Goal: Communication & Community: Answer question/provide support

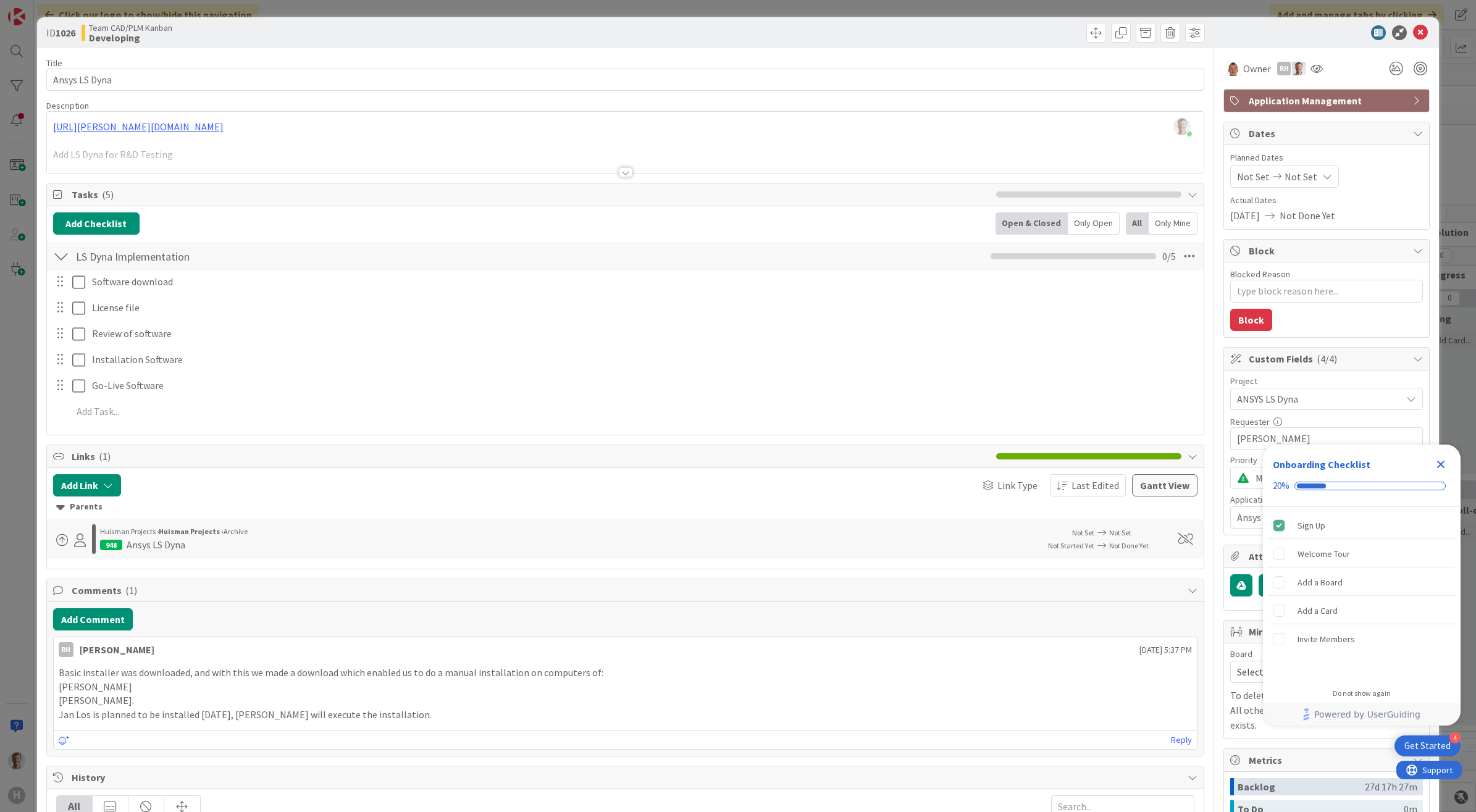
click at [1418, 32] on div "ID 1026 Team CAD/PLM Kanban Developing" at bounding box center [738, 33] width 1403 height 31
drag, startPoint x: 1415, startPoint y: 32, endPoint x: 1407, endPoint y: 37, distance: 9.4
click at [1415, 32] on icon at bounding box center [1421, 33] width 15 height 15
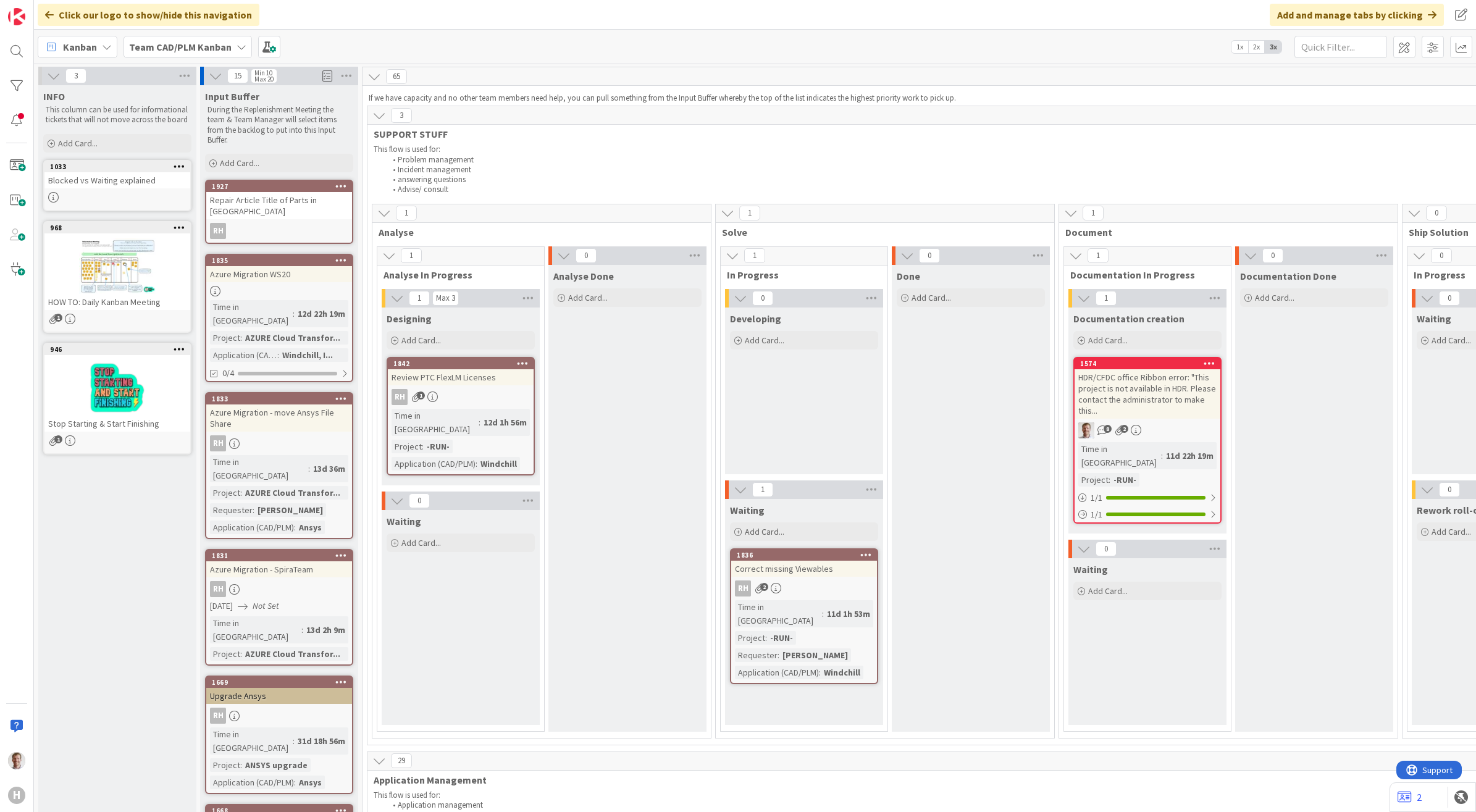
click at [72, 44] on span "Kanban" at bounding box center [80, 47] width 34 height 15
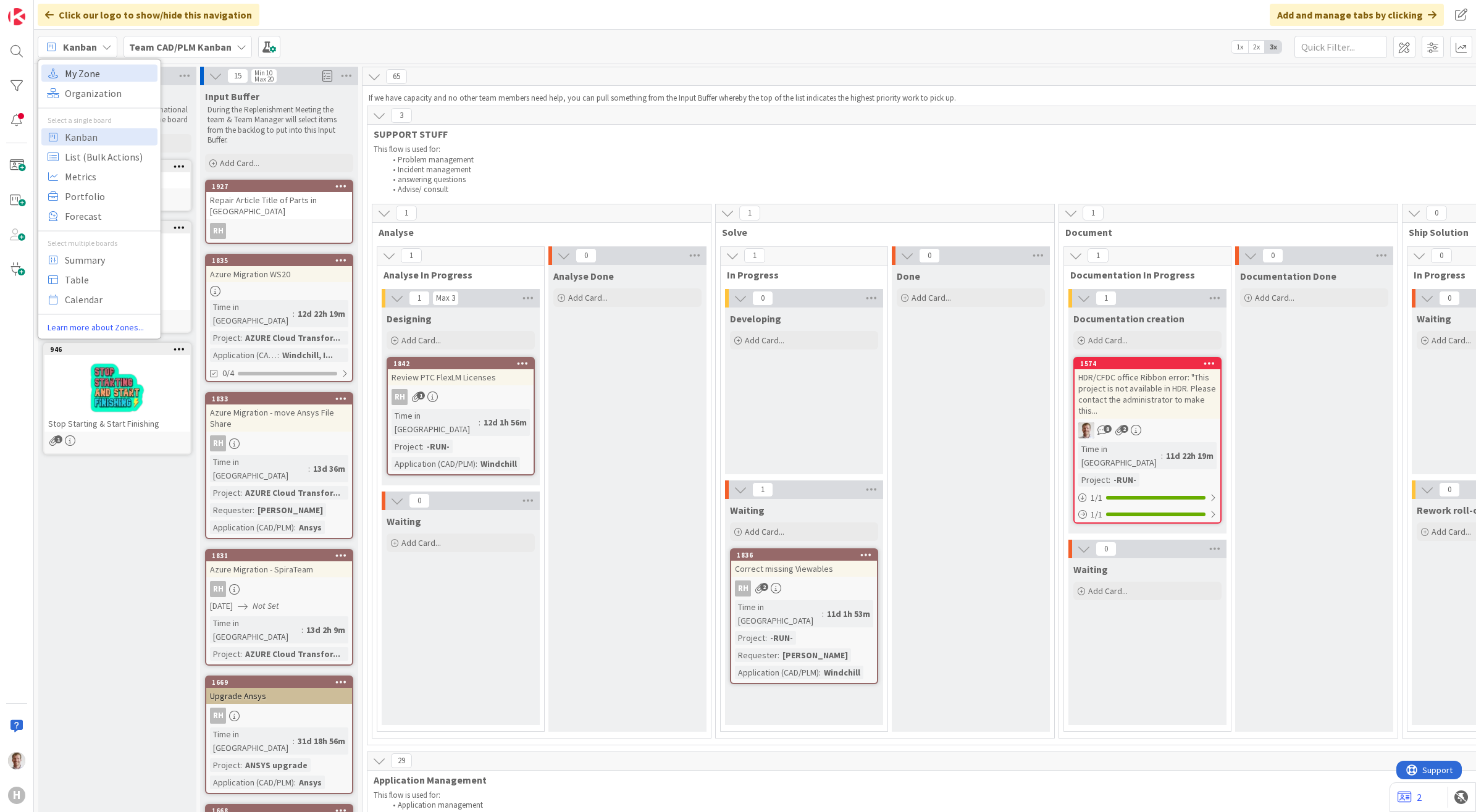
click at [75, 66] on span "My Zone" at bounding box center [109, 72] width 89 height 18
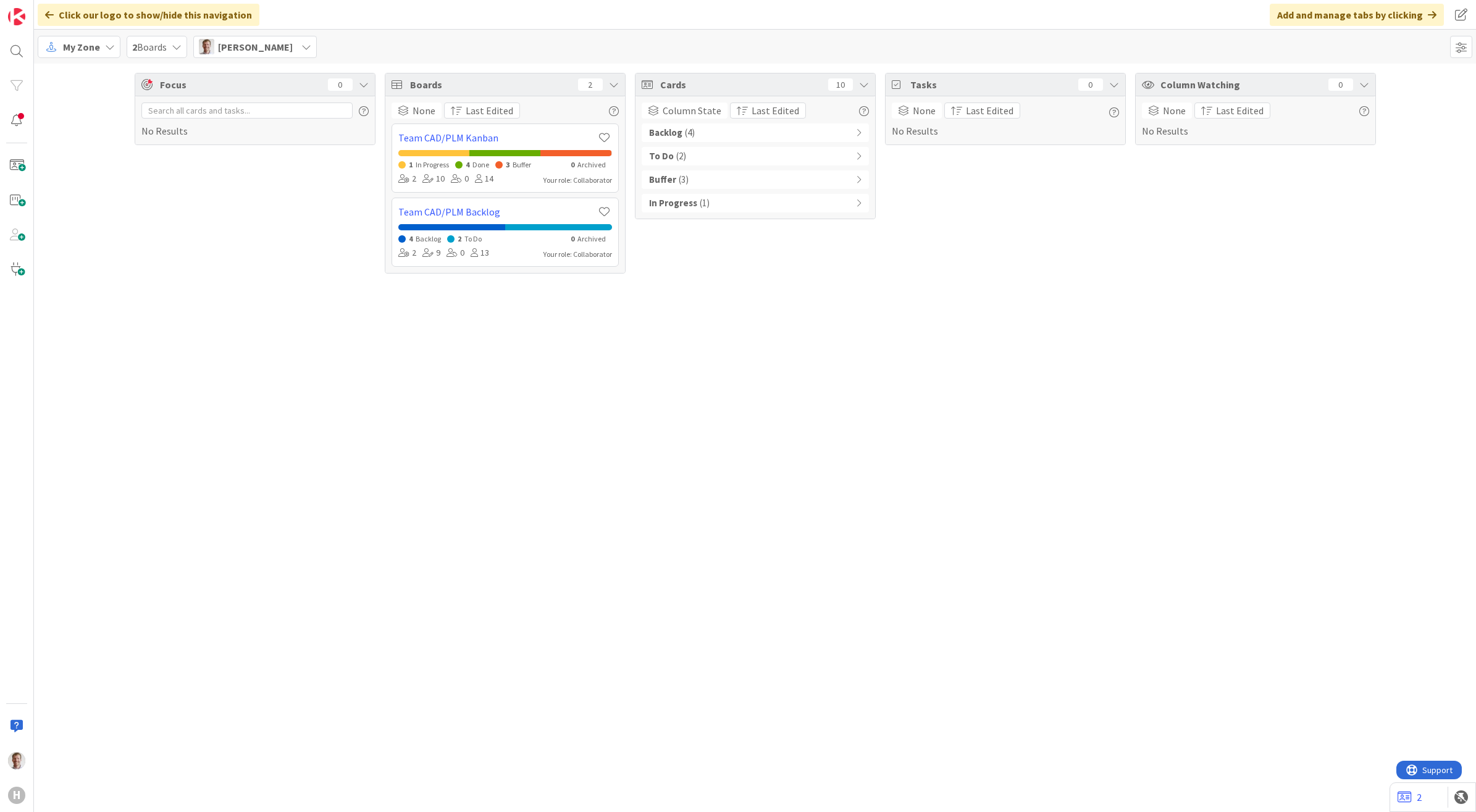
click at [717, 208] on div "In Progress ( 1 )" at bounding box center [755, 202] width 227 height 18
drag, startPoint x: 687, startPoint y: 171, endPoint x: 707, endPoint y: 168, distance: 20.2
click at [687, 171] on div "Buffer ( 3 )" at bounding box center [755, 180] width 227 height 18
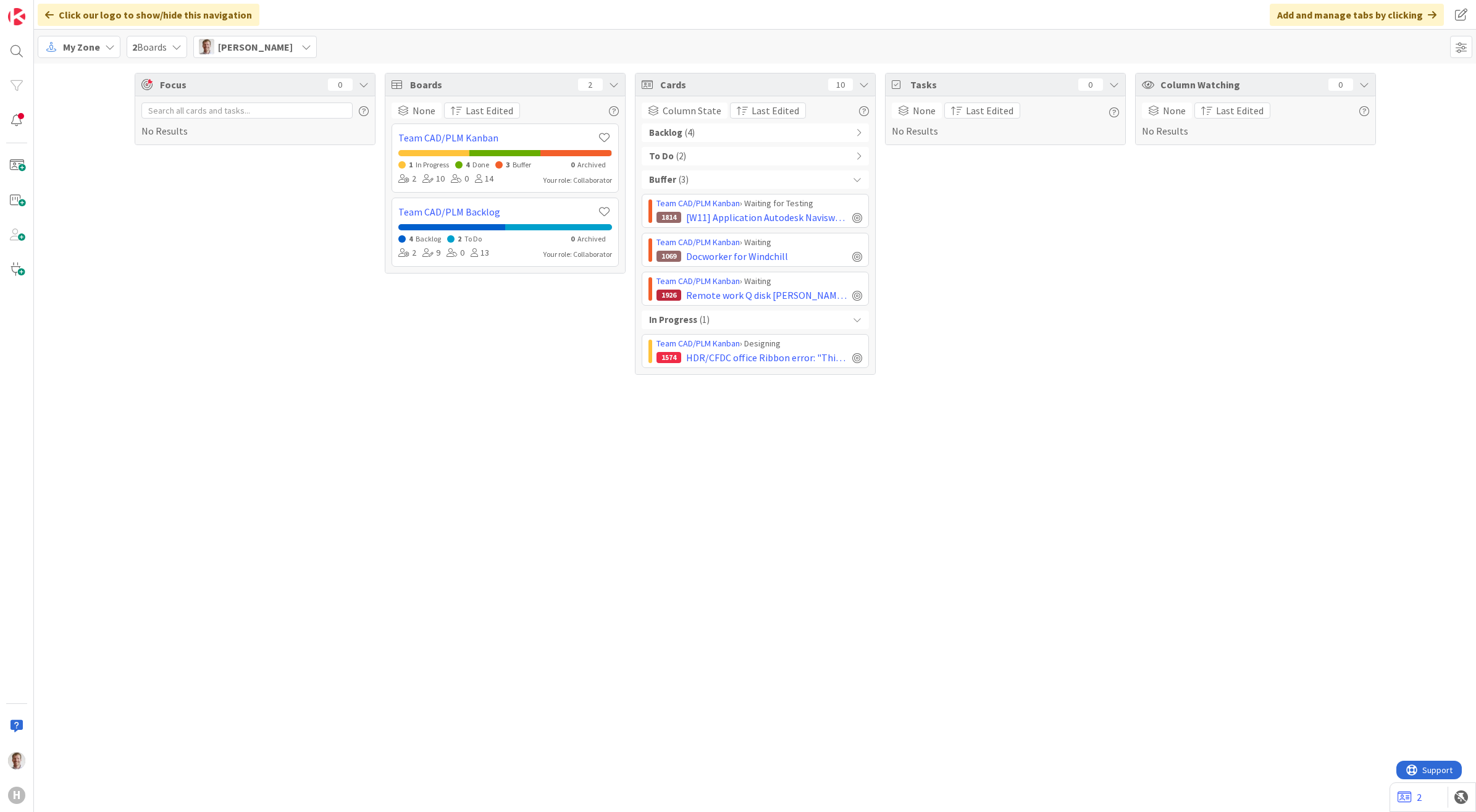
click at [733, 150] on div "To Do ( 2 )" at bounding box center [755, 156] width 227 height 18
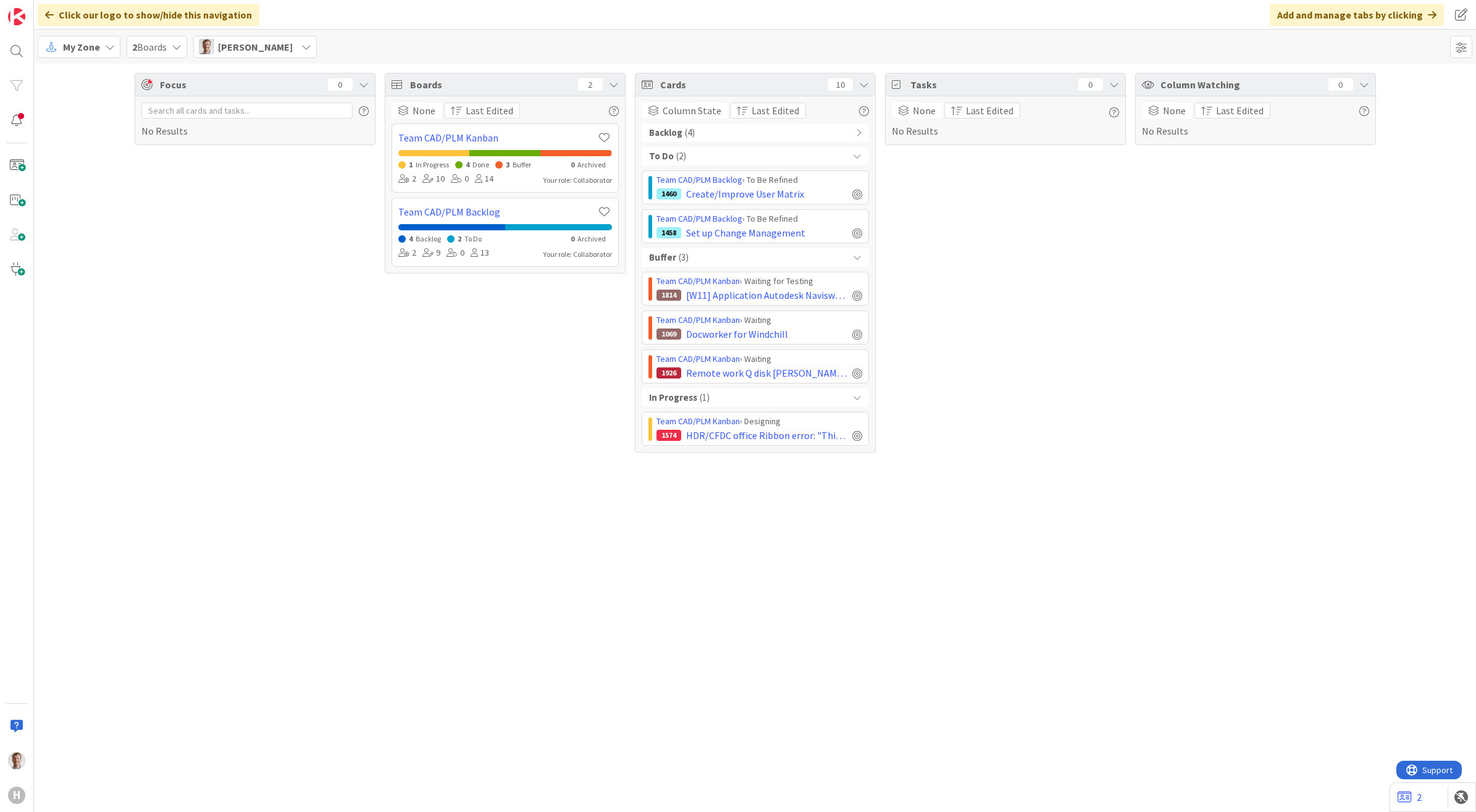
click at [739, 133] on div "Backlog ( 4 )" at bounding box center [755, 132] width 227 height 18
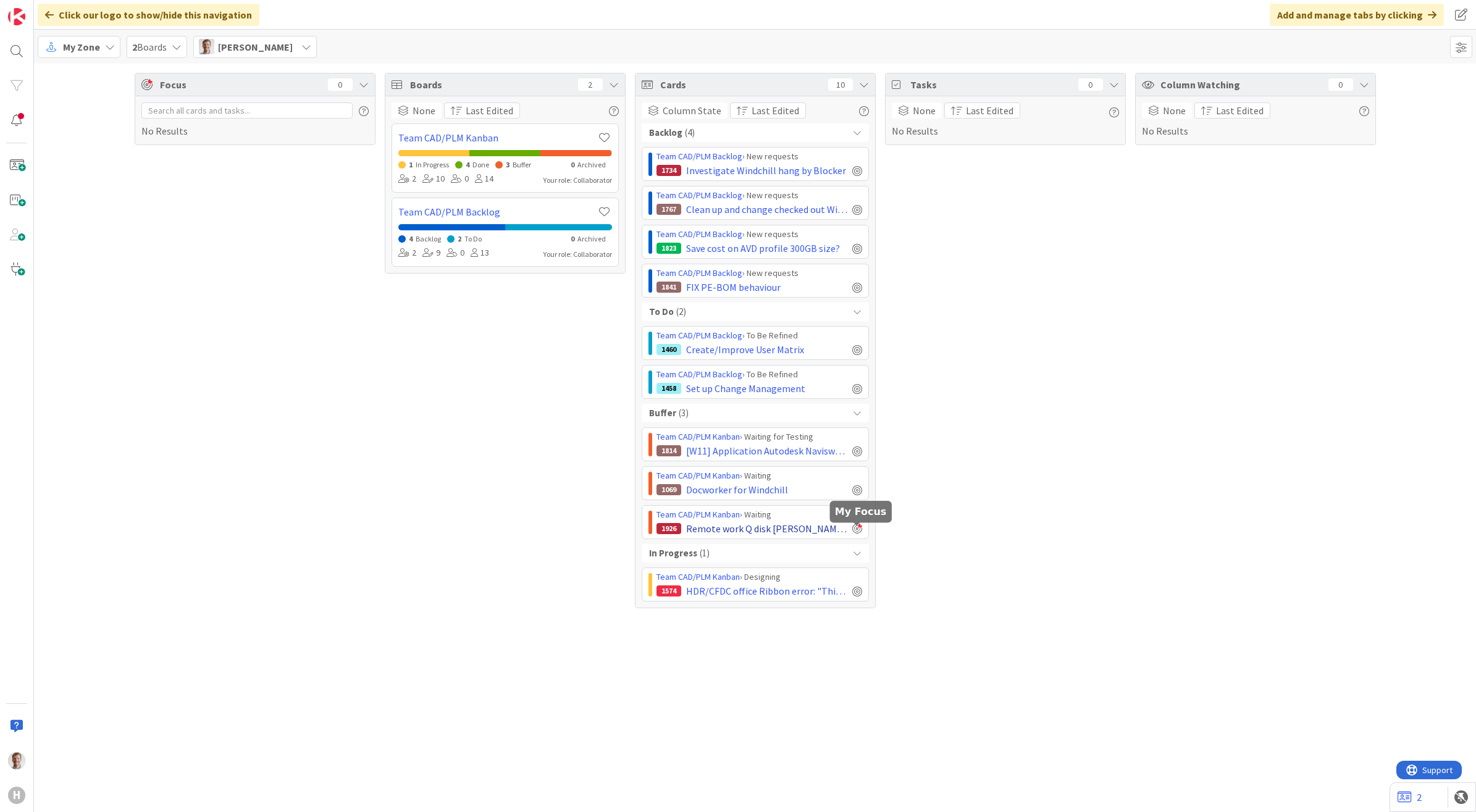
click at [853, 529] on div at bounding box center [857, 528] width 10 height 10
click at [693, 513] on link "Team CAD/PLM Kanban" at bounding box center [698, 514] width 84 height 11
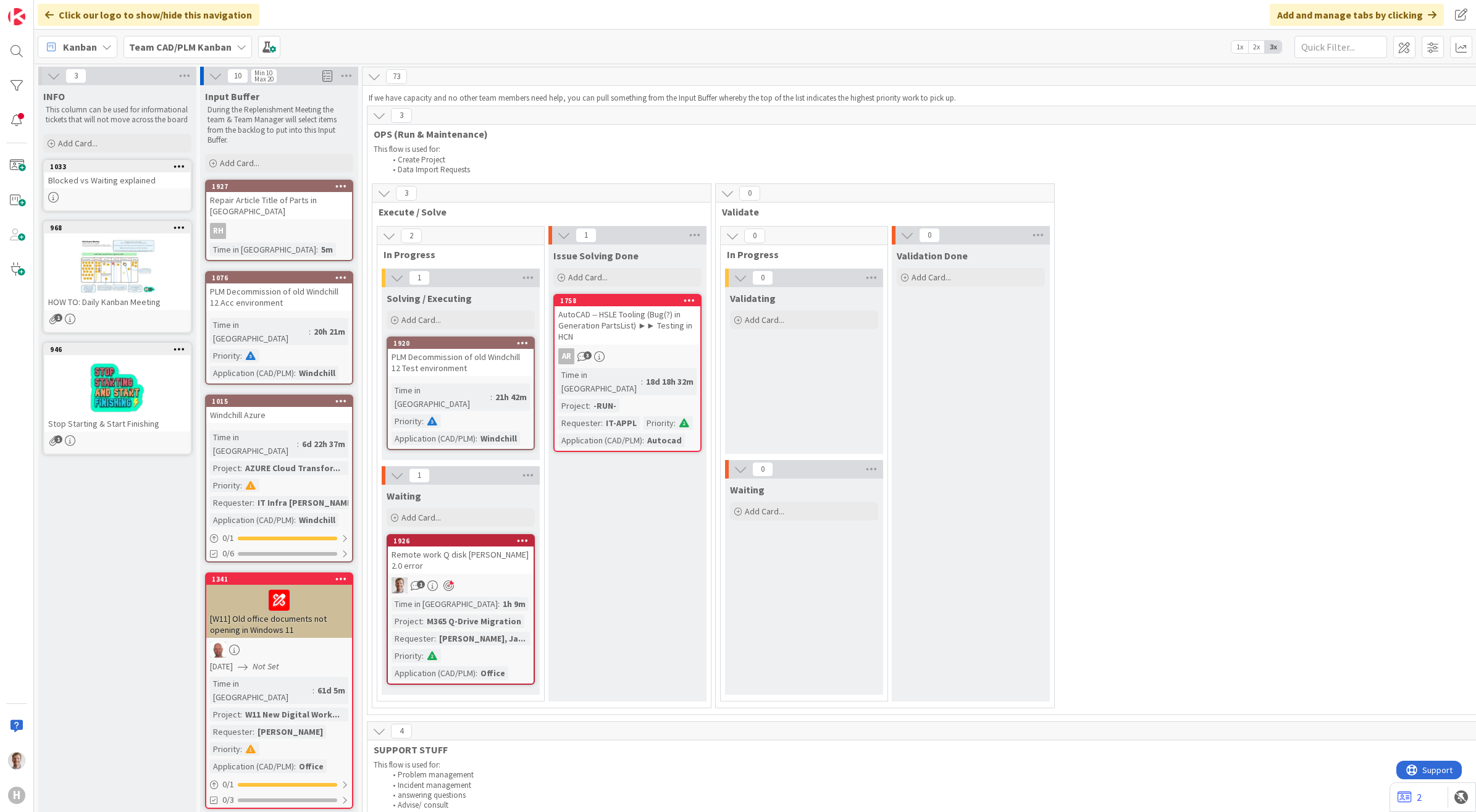
click at [470, 547] on div "Remote work Q disk [PERSON_NAME] 2.0 error" at bounding box center [460, 559] width 146 height 27
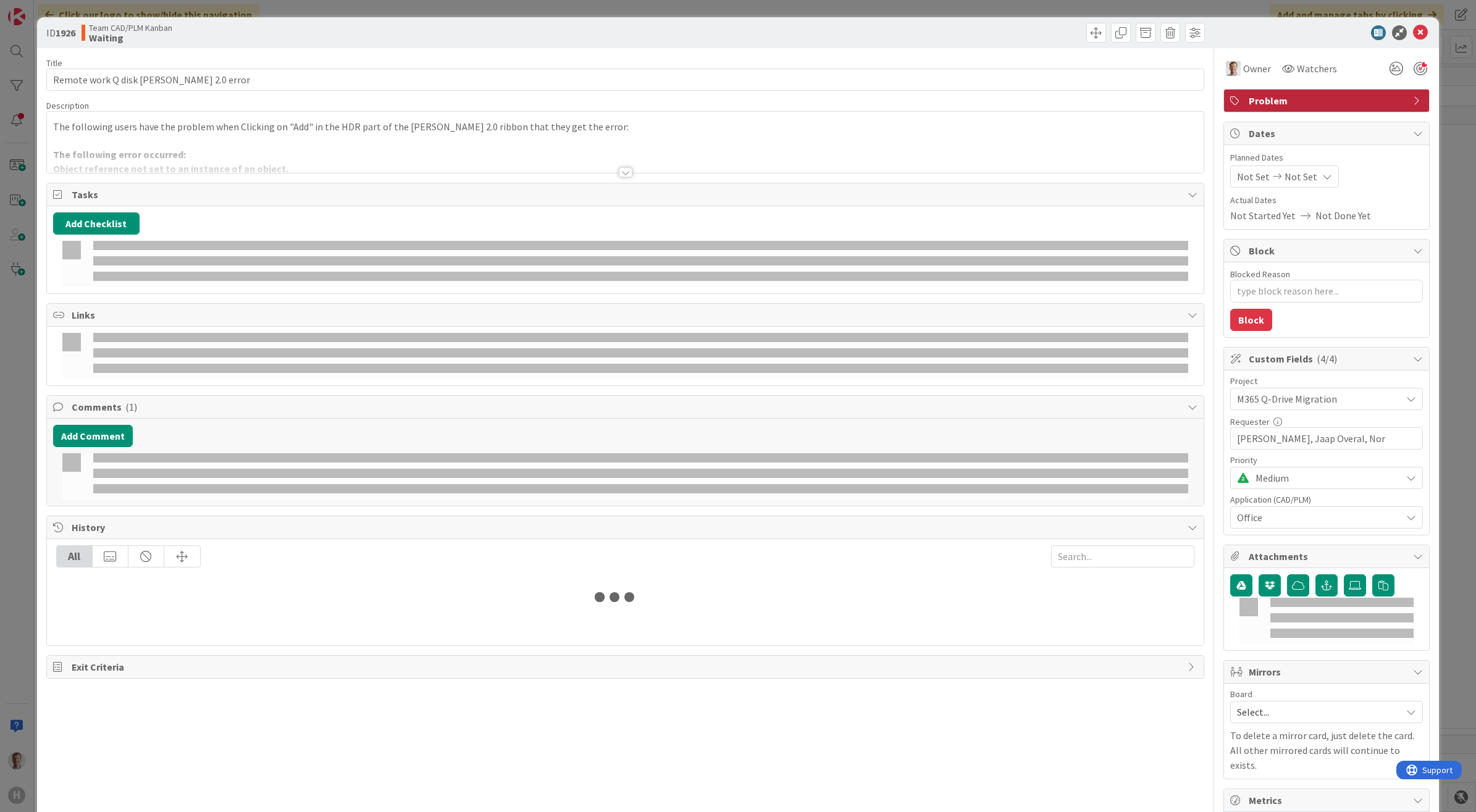
type textarea "x"
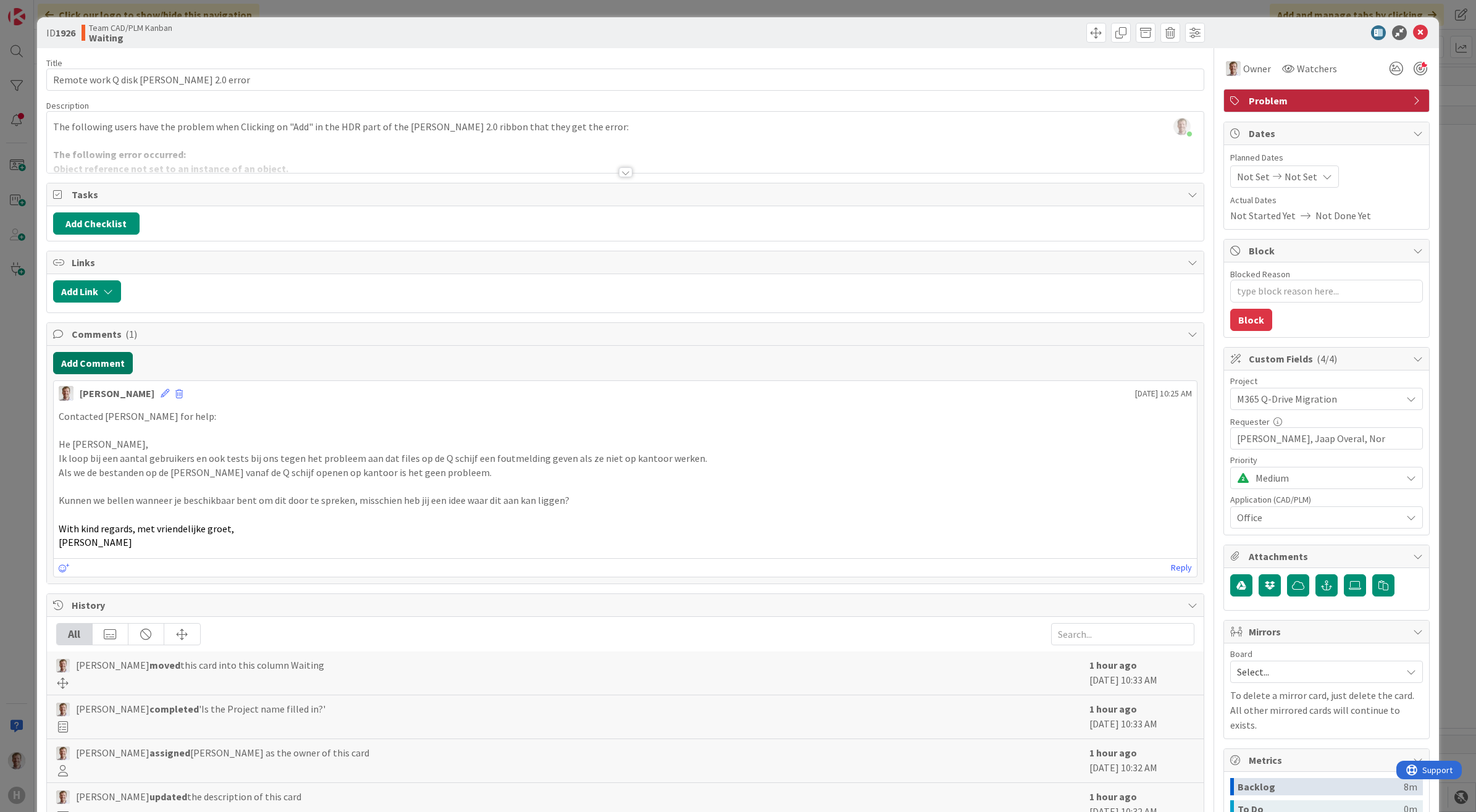
click at [103, 364] on button "Add Comment" at bounding box center [93, 363] width 80 height 22
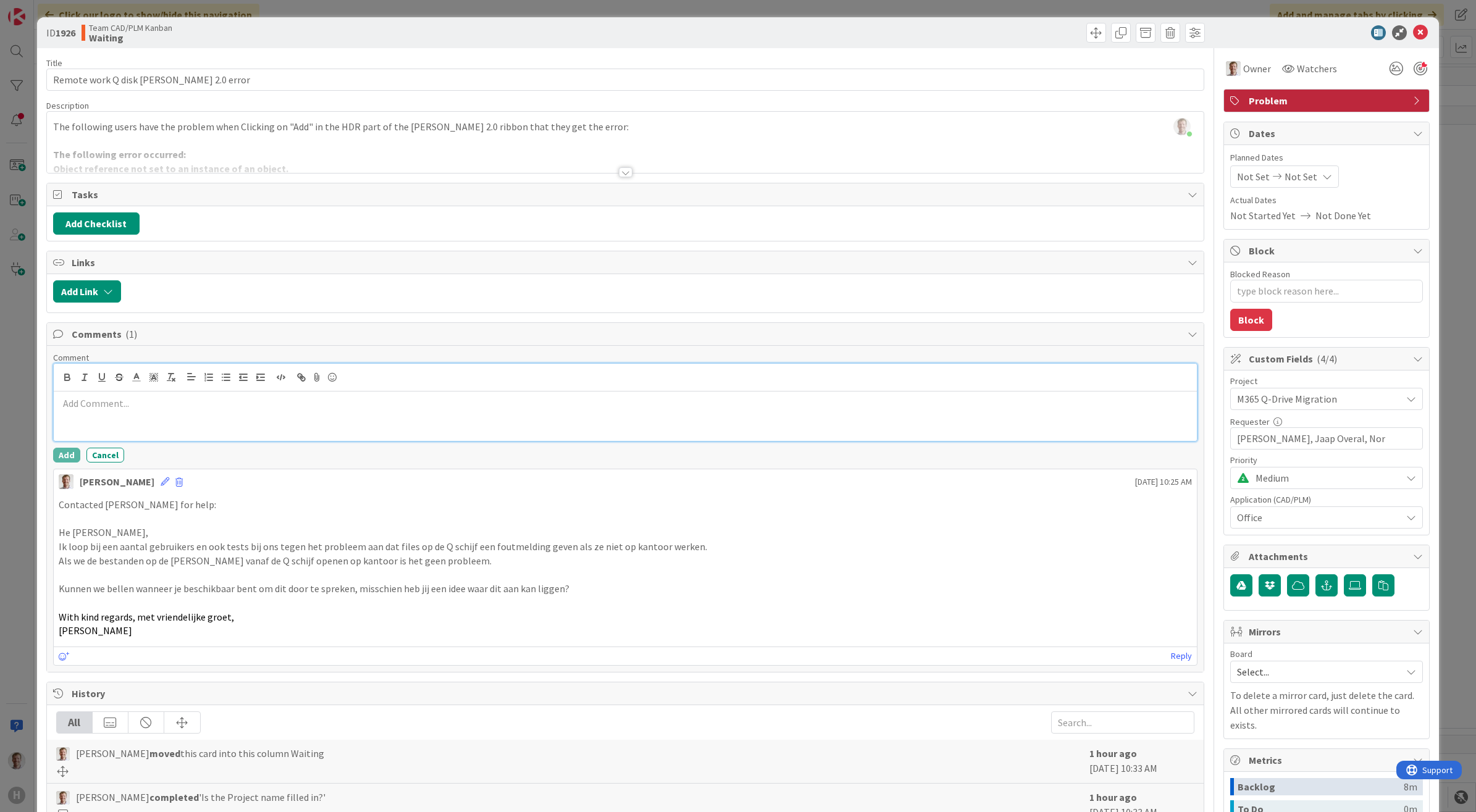
drag, startPoint x: 122, startPoint y: 414, endPoint x: 129, endPoint y: 414, distance: 7.0
click at [124, 414] on div at bounding box center [625, 416] width 1143 height 50
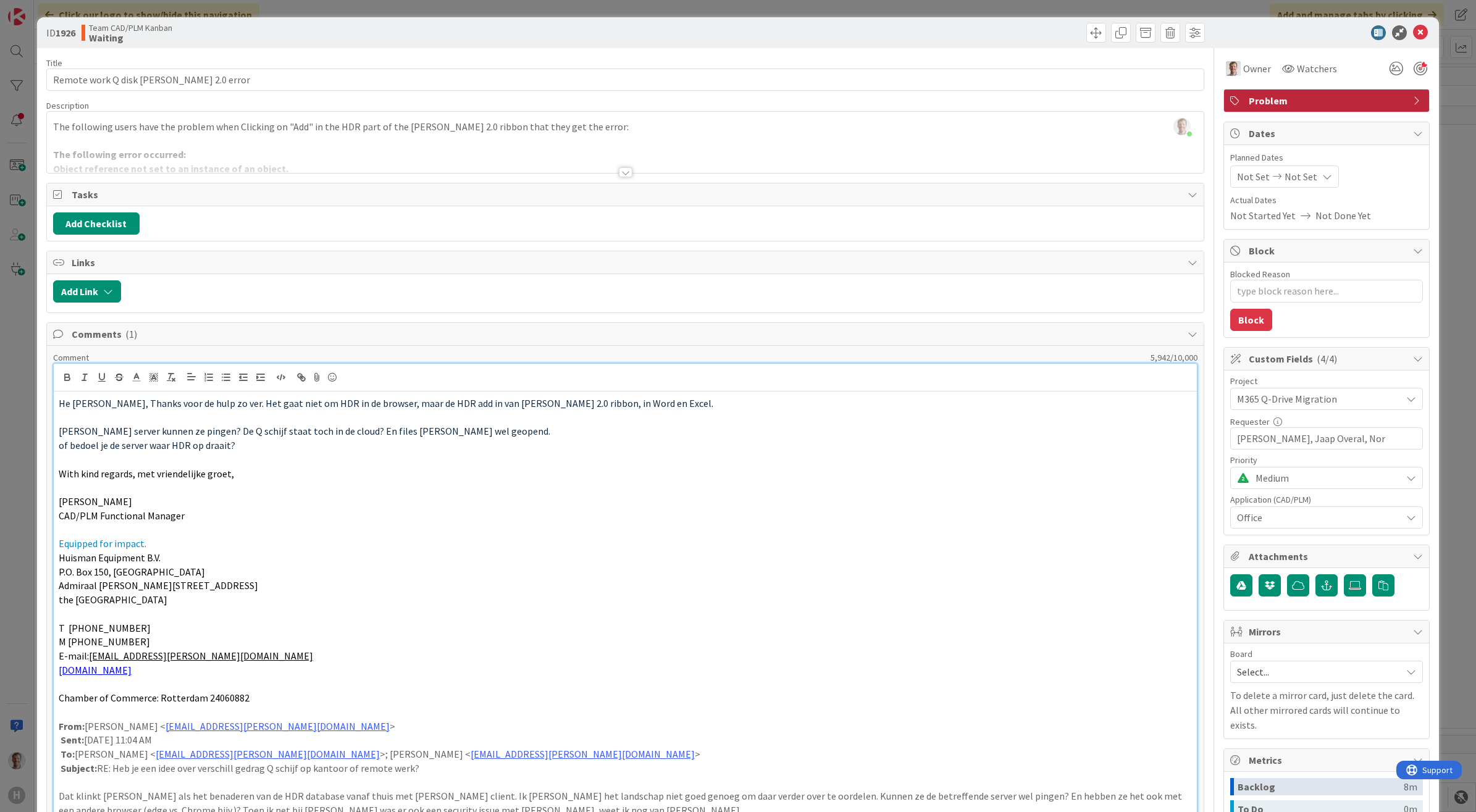
scroll to position [553, 0]
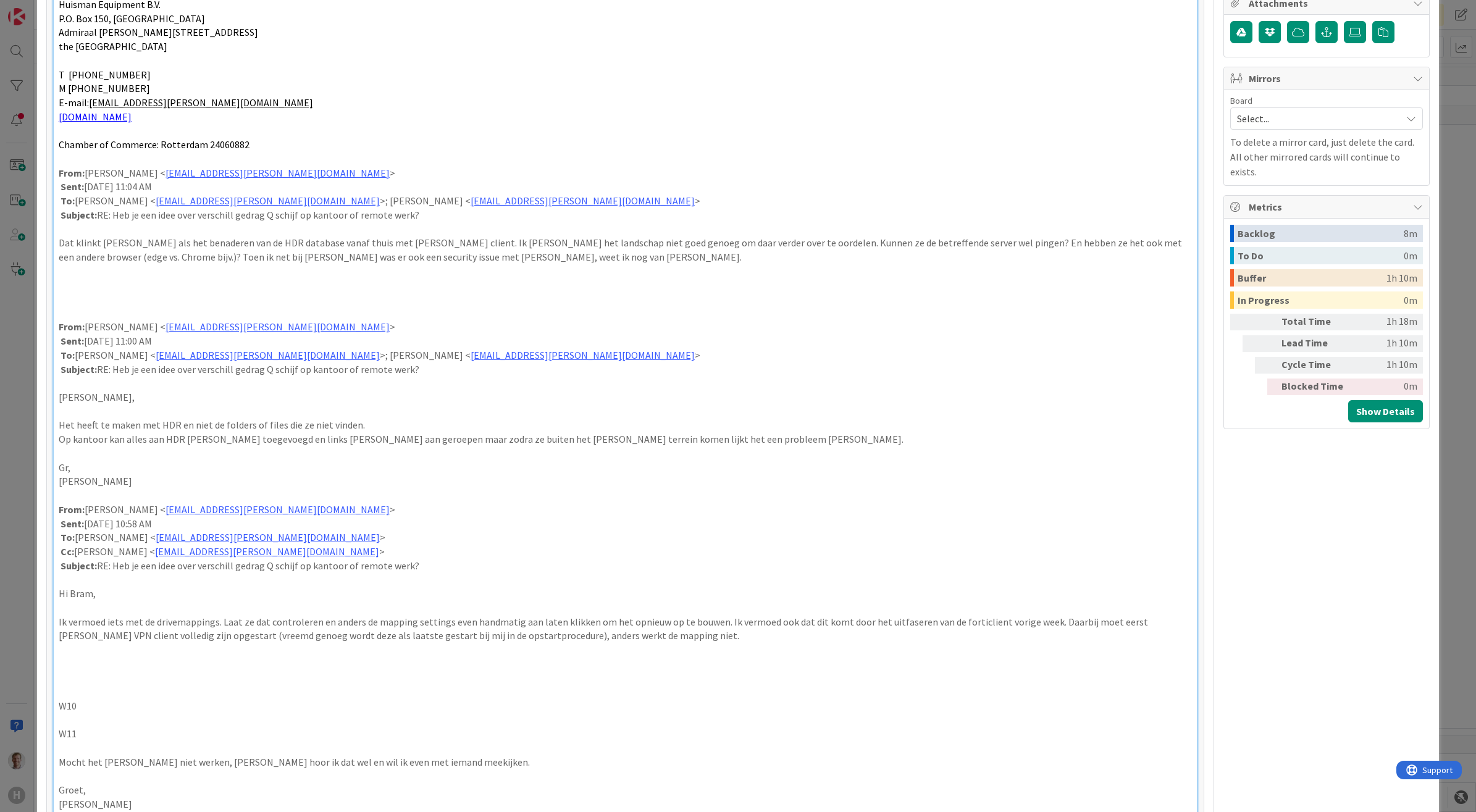
click at [87, 773] on p at bounding box center [625, 775] width 1134 height 14
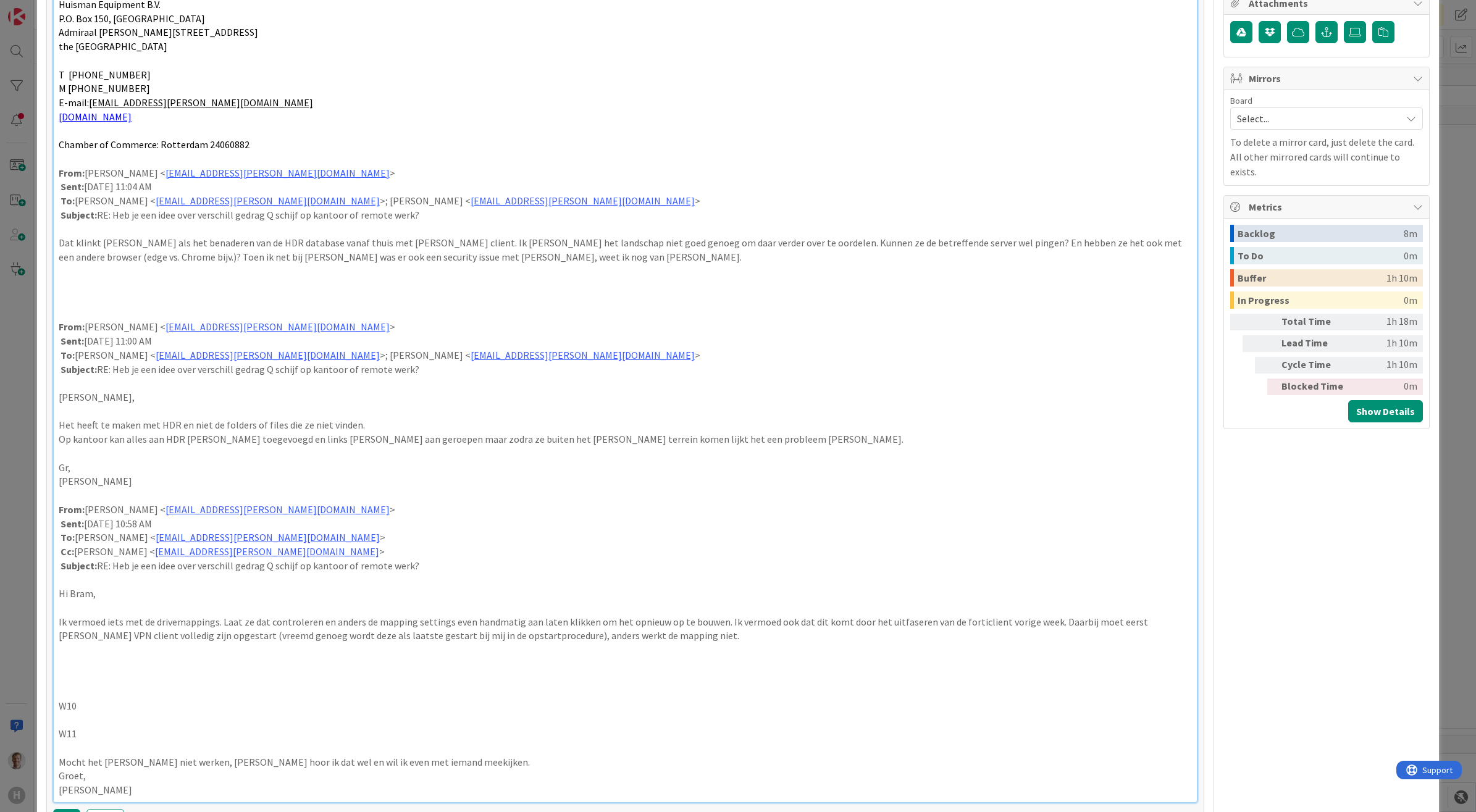
click at [95, 744] on p at bounding box center [625, 748] width 1134 height 14
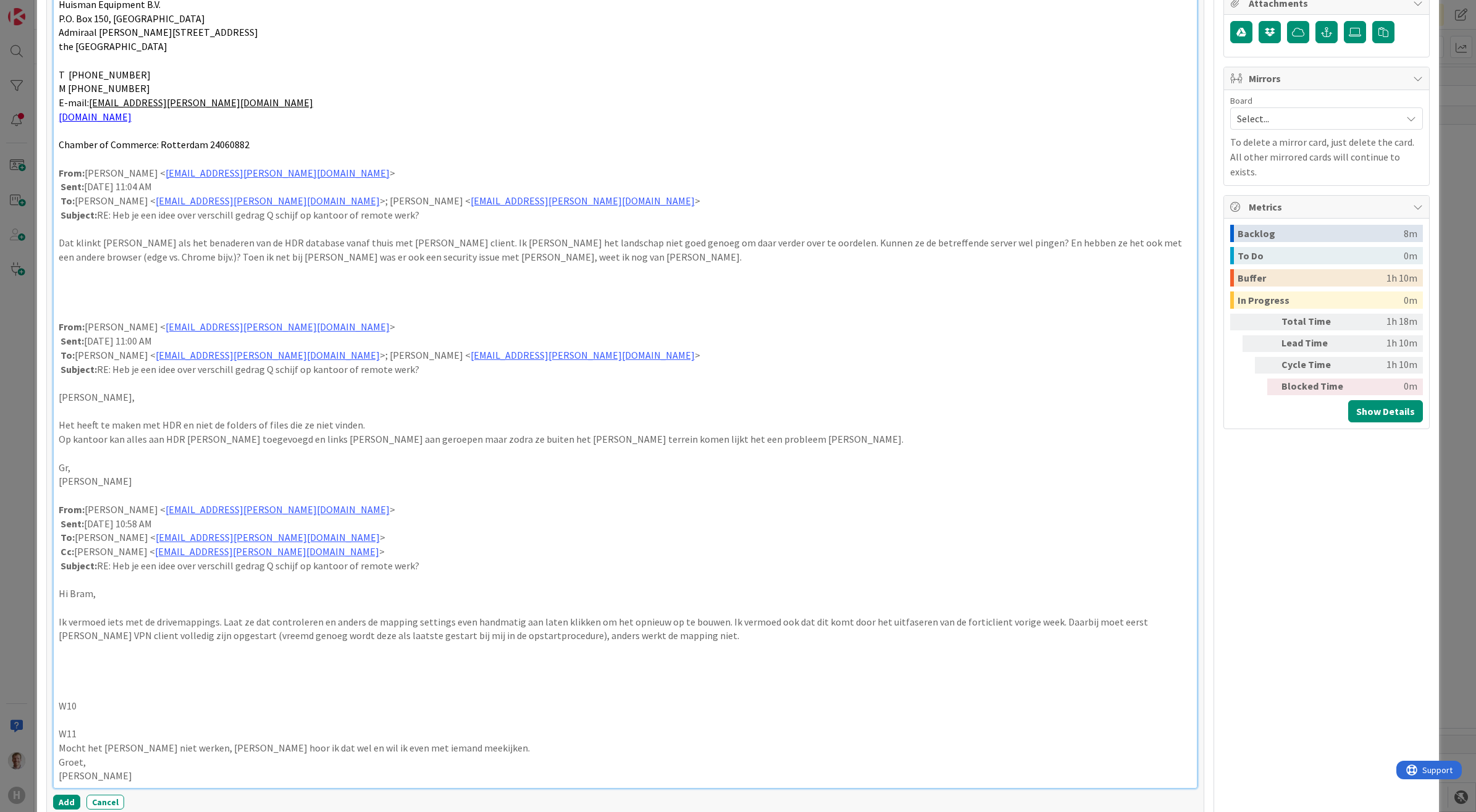
click at [92, 719] on p at bounding box center [625, 720] width 1134 height 14
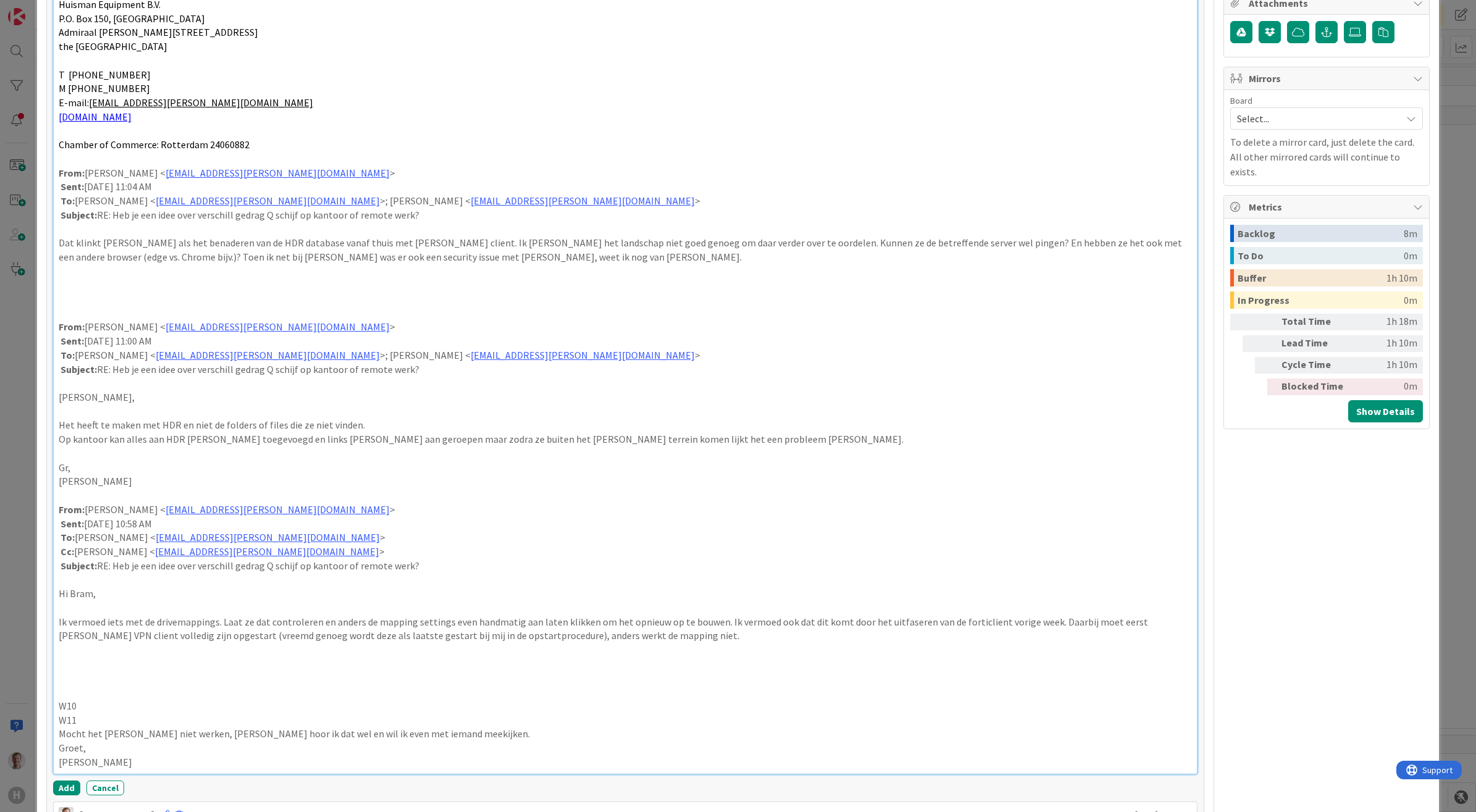
click at [102, 684] on p at bounding box center [625, 677] width 1134 height 14
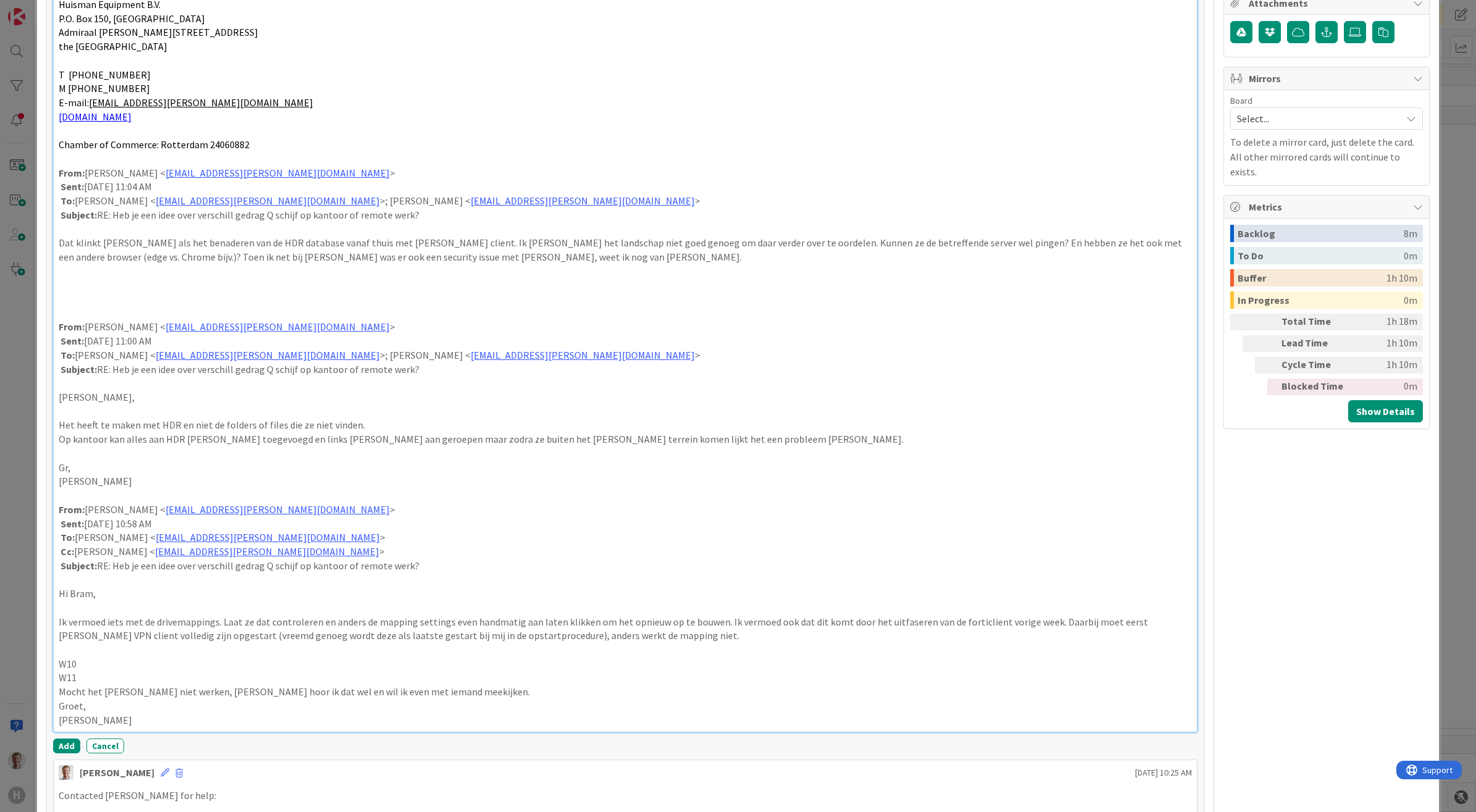
click at [84, 607] on p at bounding box center [625, 607] width 1134 height 14
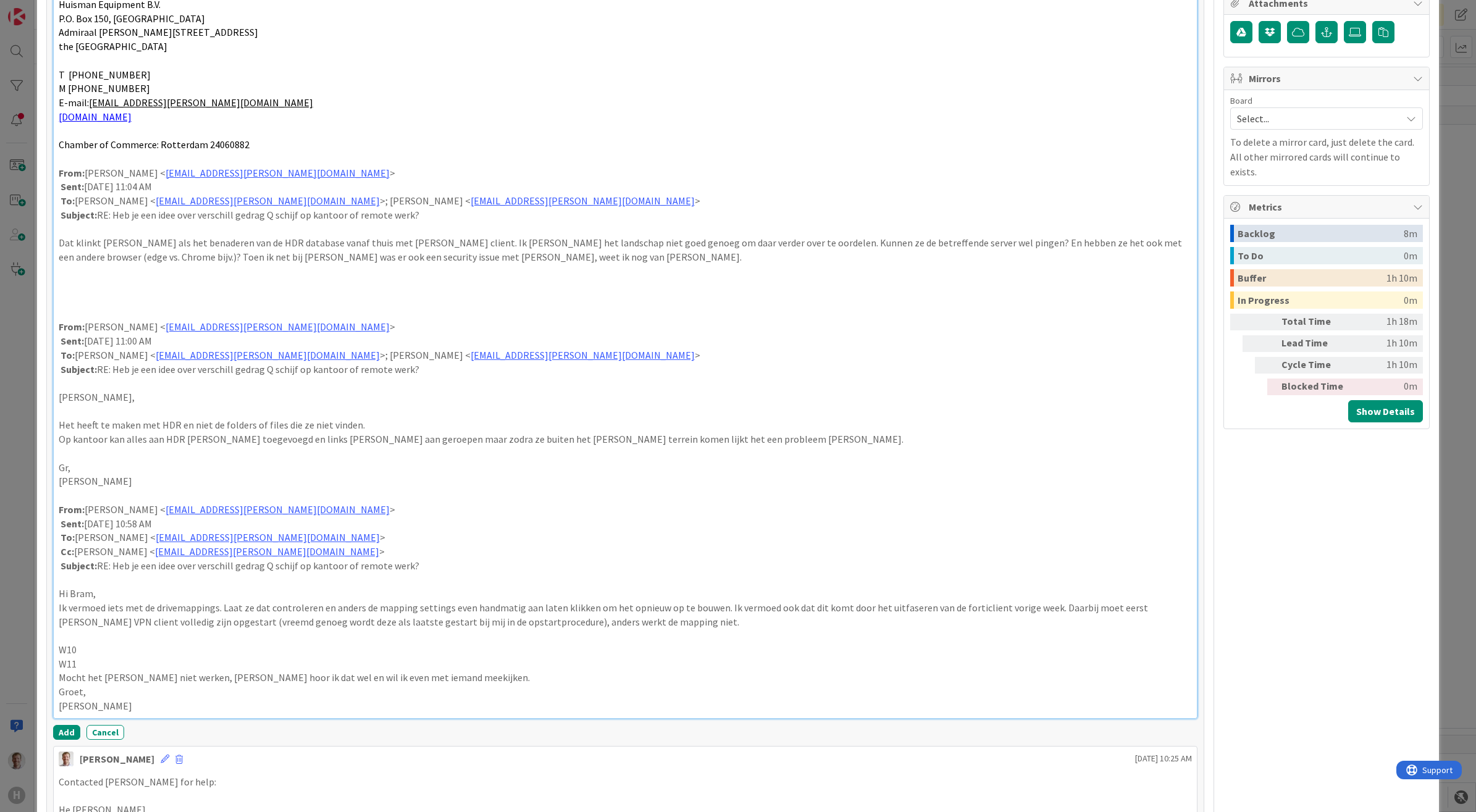
click at [102, 501] on p at bounding box center [625, 495] width 1134 height 14
copy div "-------------------------------------------------------------------------------…"
click at [85, 321] on div "He [PERSON_NAME], Thanks voor de hulp zo ver. Het gaat niet om HDR in de browse…" at bounding box center [625, 278] width 1143 height 880
click at [112, 310] on p at bounding box center [625, 313] width 1134 height 14
click at [144, 307] on div "He [PERSON_NAME], Thanks voor de hulp zo ver. Het gaat niet om HDR in de browse…" at bounding box center [625, 278] width 1143 height 880
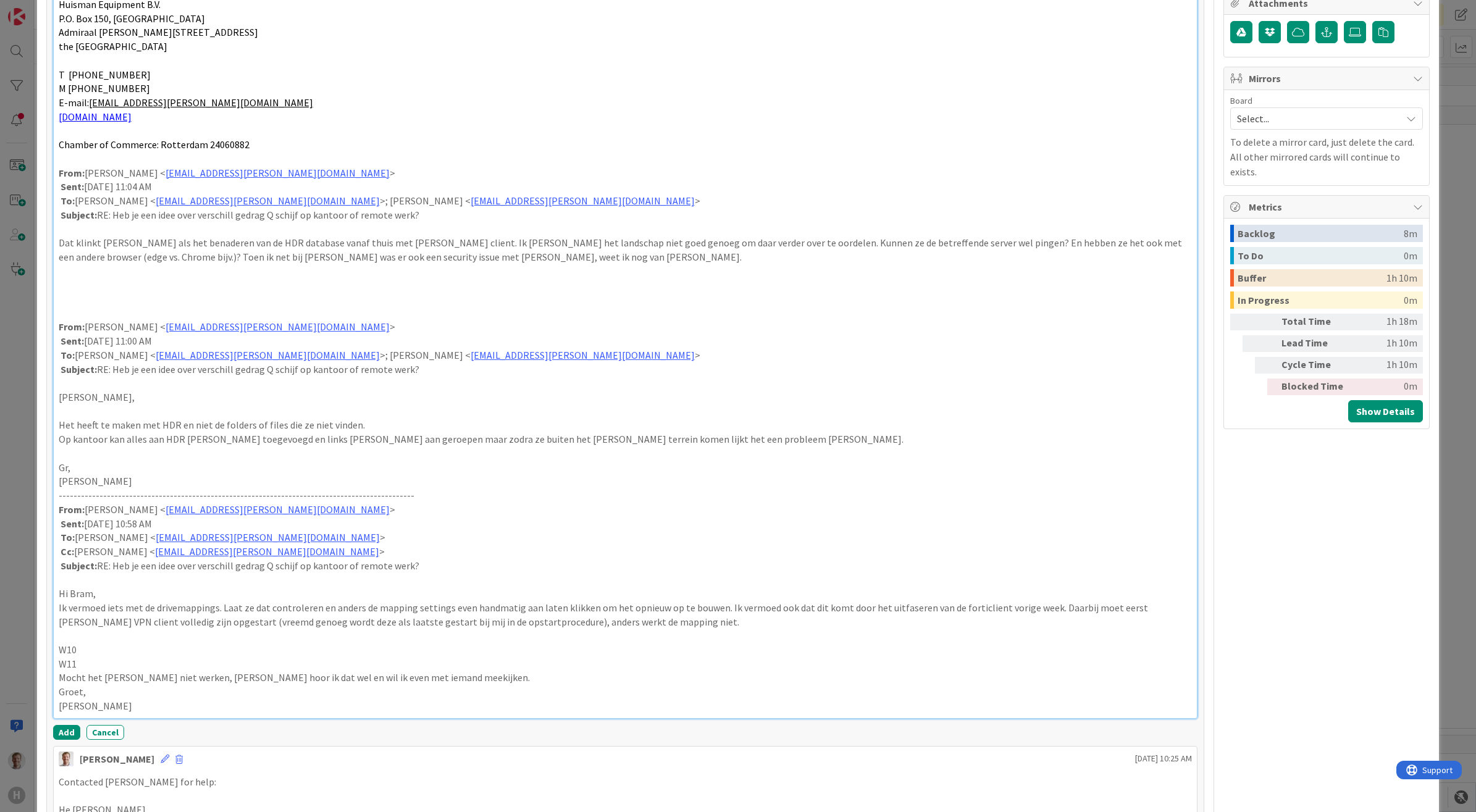
click at [136, 288] on p at bounding box center [625, 284] width 1134 height 14
click at [113, 315] on p at bounding box center [625, 313] width 1134 height 14
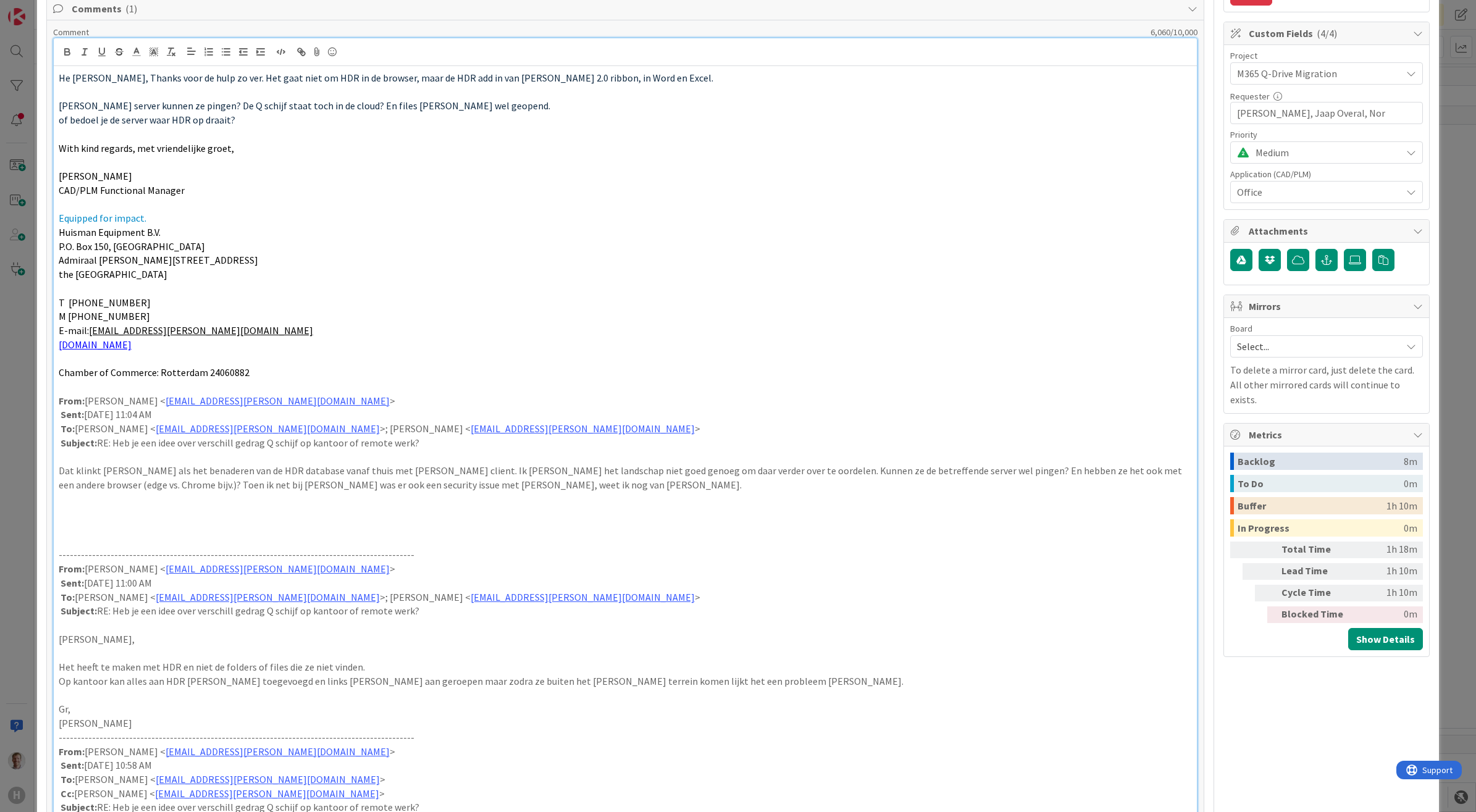
scroll to position [321, 0]
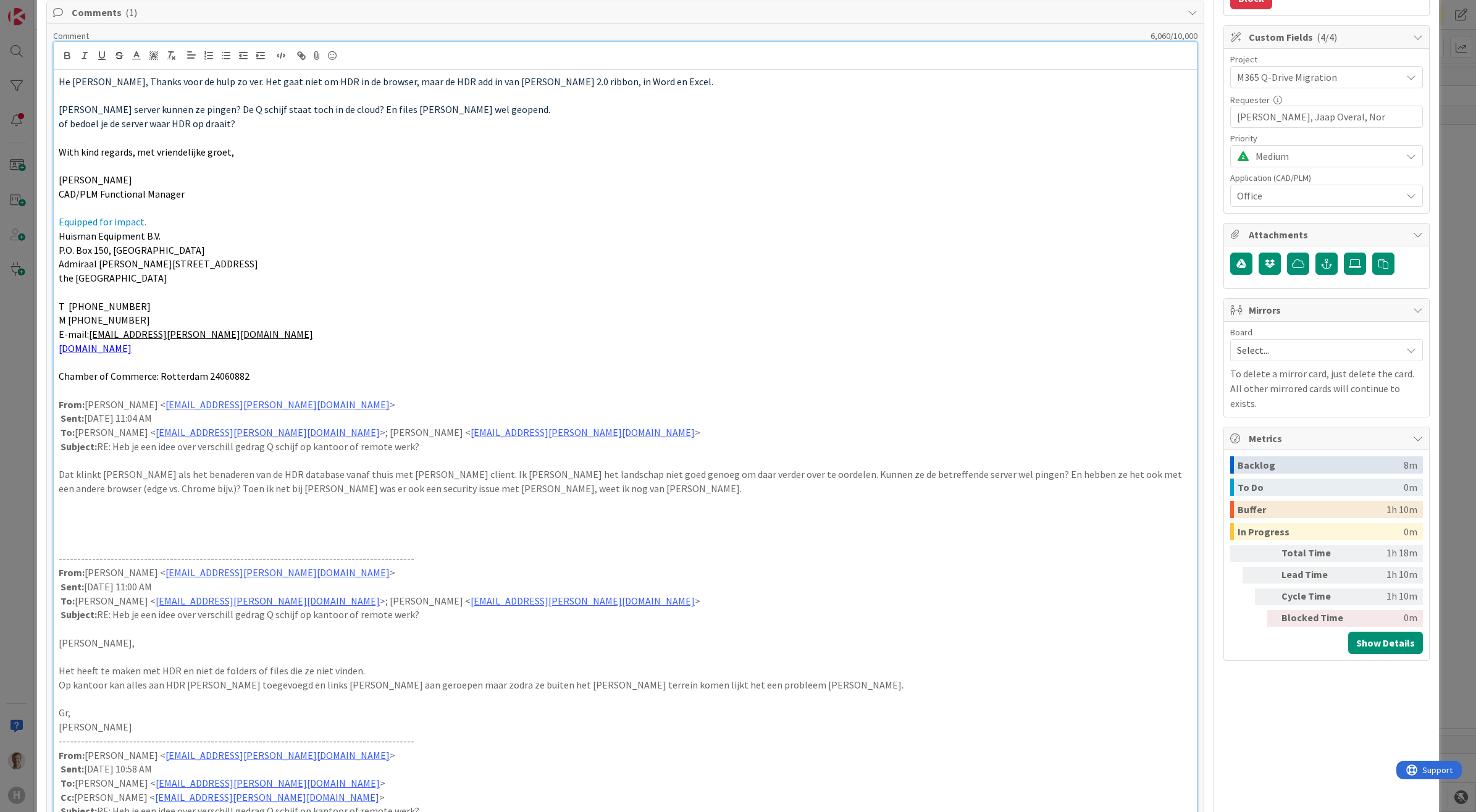
click at [71, 391] on p at bounding box center [625, 390] width 1134 height 14
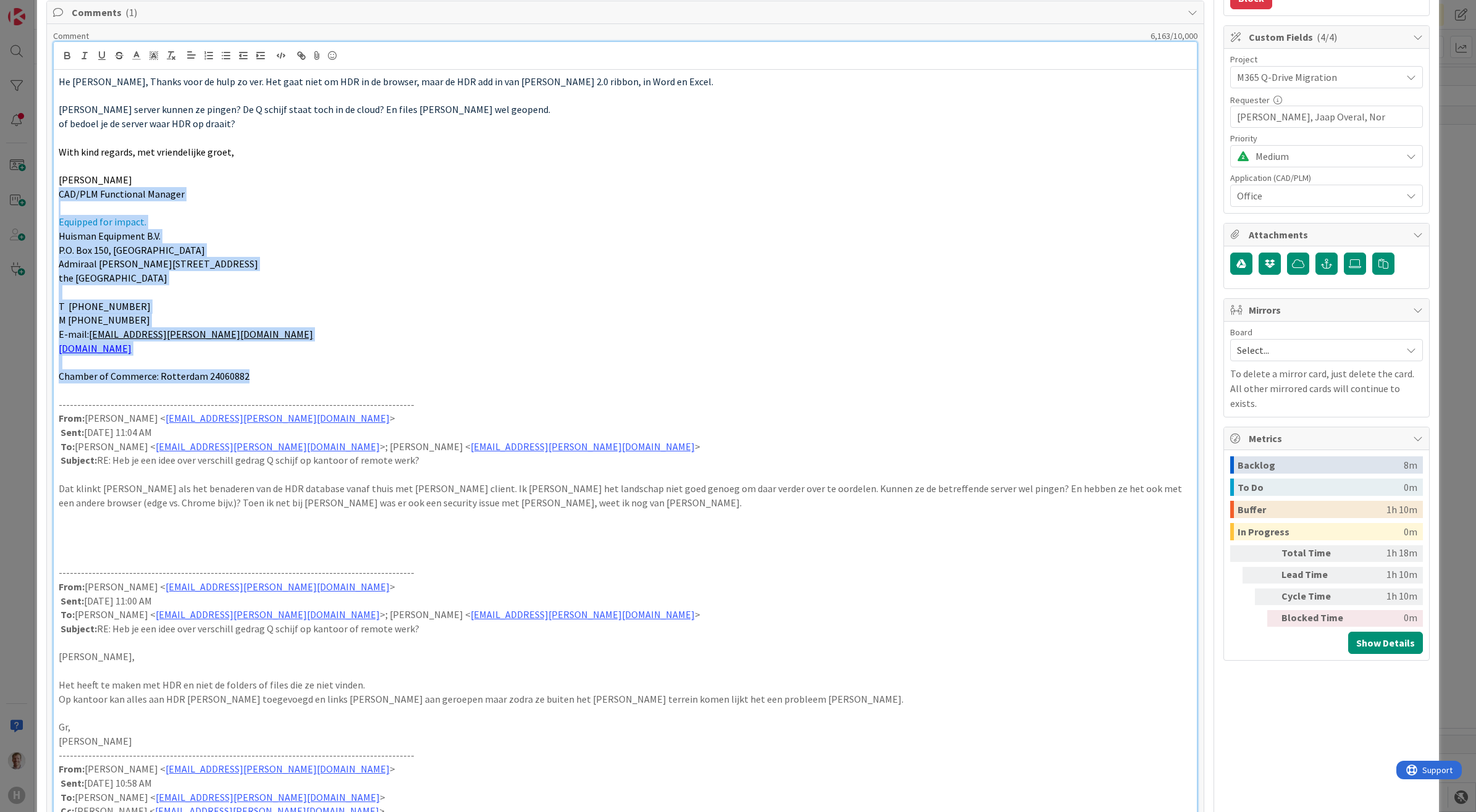
drag, startPoint x: 263, startPoint y: 375, endPoint x: 20, endPoint y: 197, distance: 301.2
click at [20, 197] on div "ID 1926 Team CAD/PLM Kanban Waiting Title 36 / 128 Remote work Q disk [PERSON_N…" at bounding box center [738, 406] width 1476 height 812
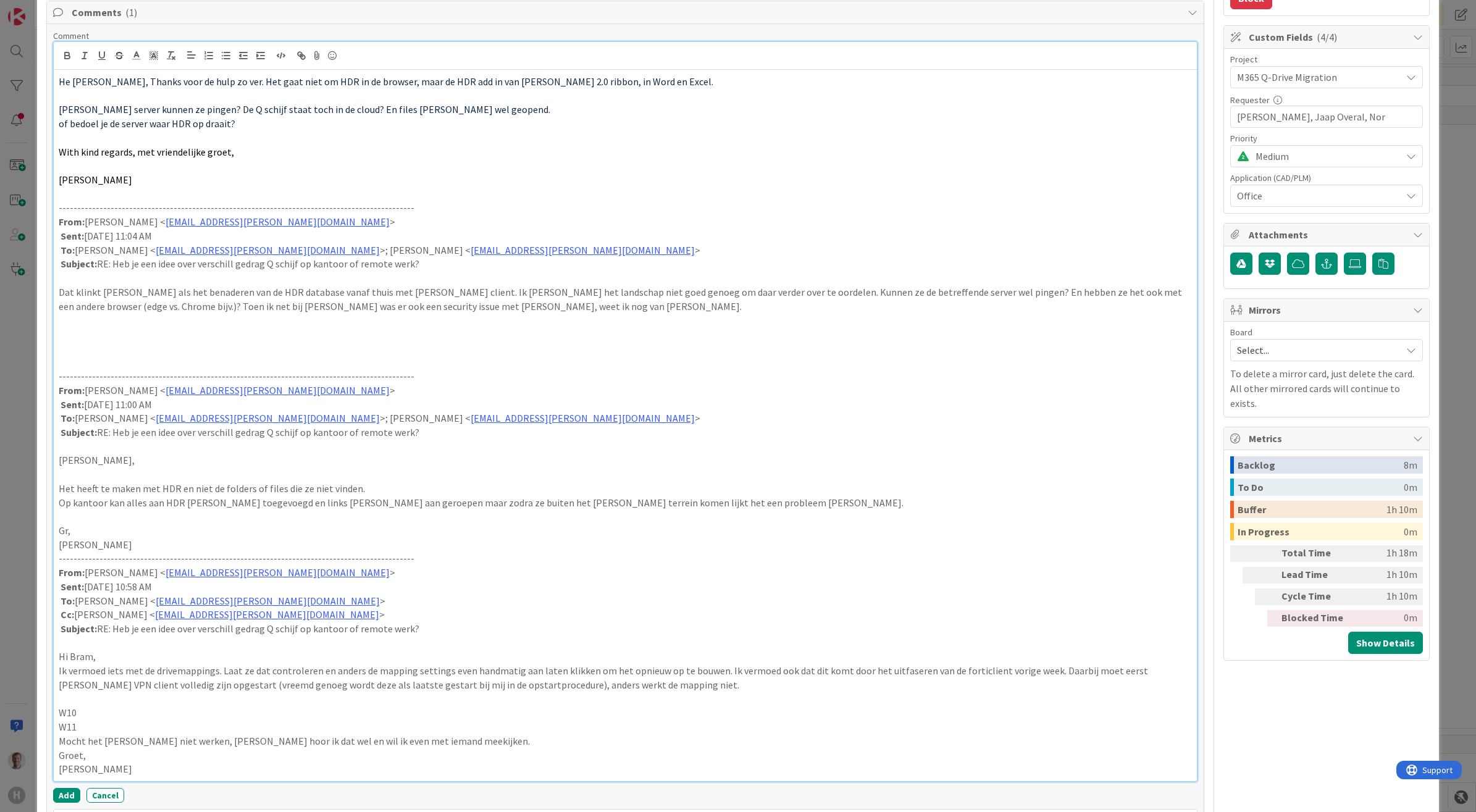
click at [126, 362] on p at bounding box center [625, 361] width 1134 height 14
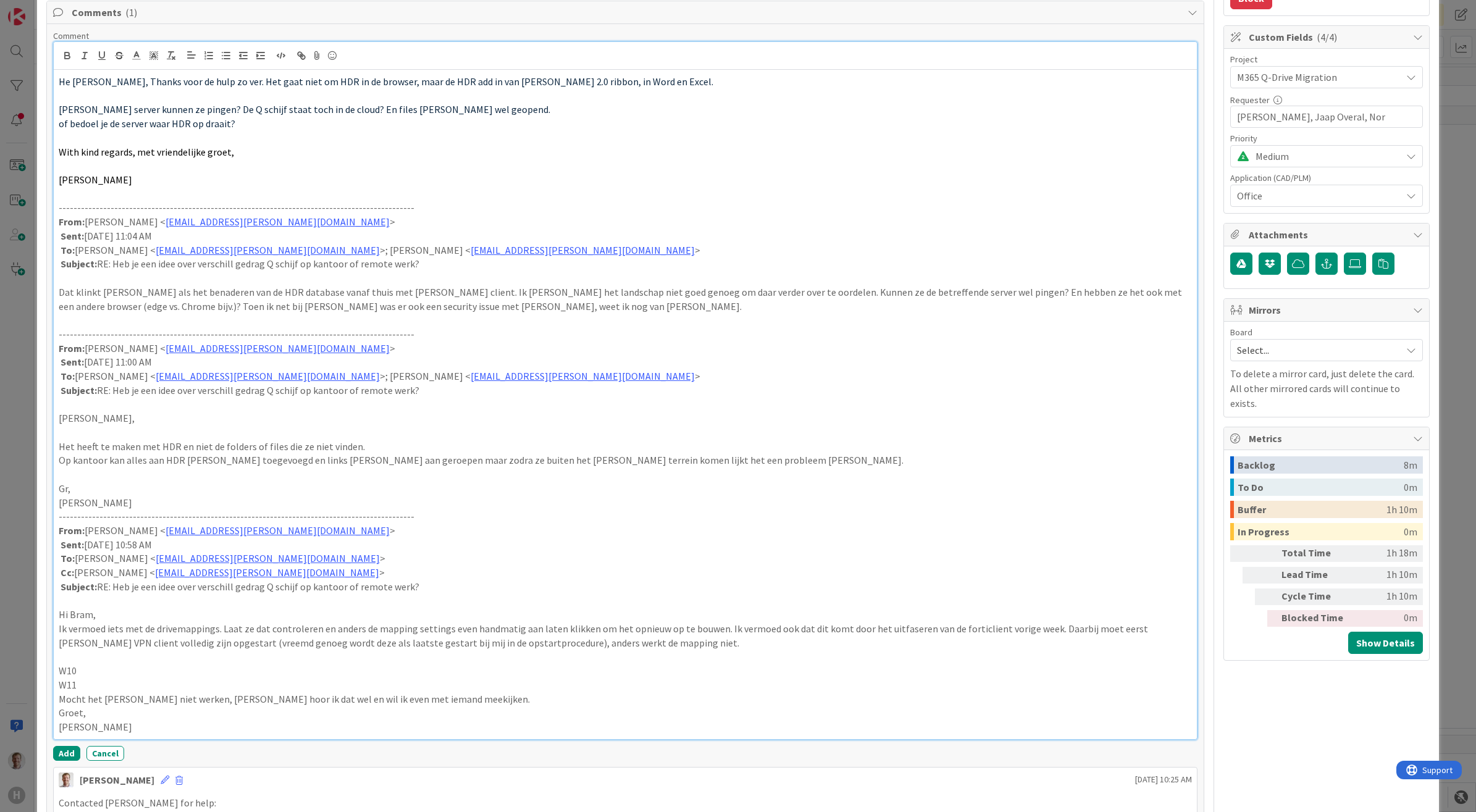
click at [84, 476] on p at bounding box center [625, 474] width 1134 height 14
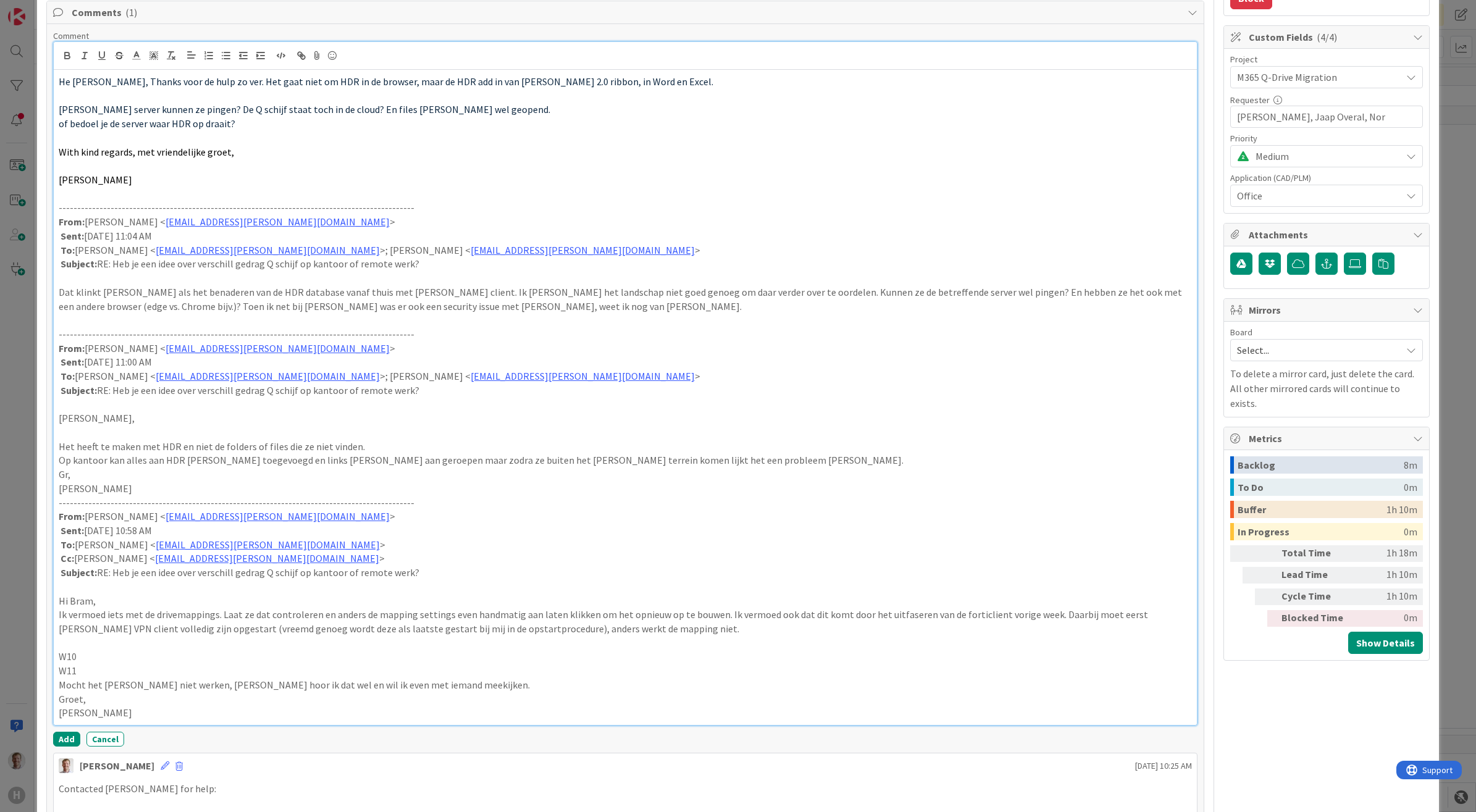
click at [88, 430] on p at bounding box center [625, 432] width 1134 height 14
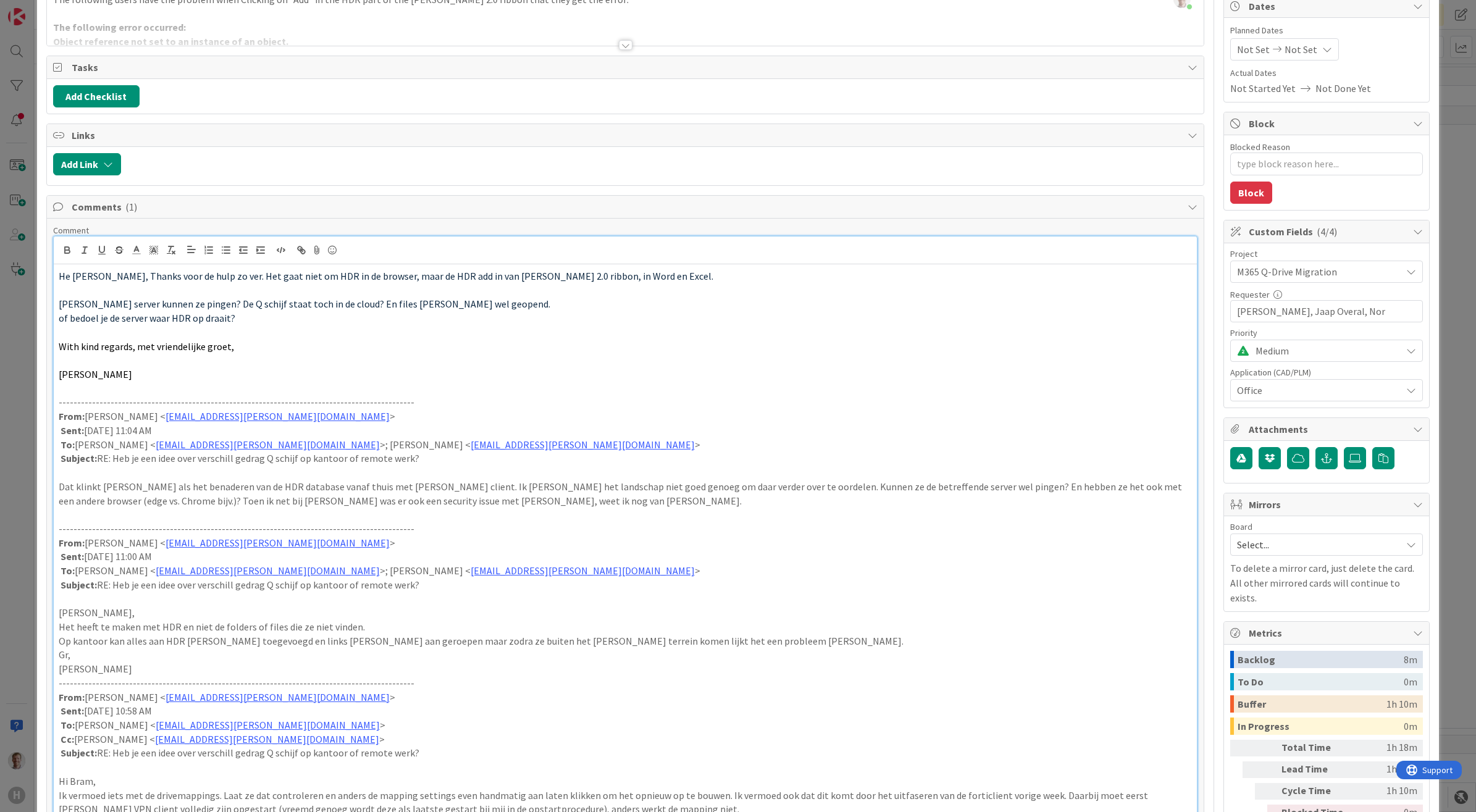
scroll to position [90, 0]
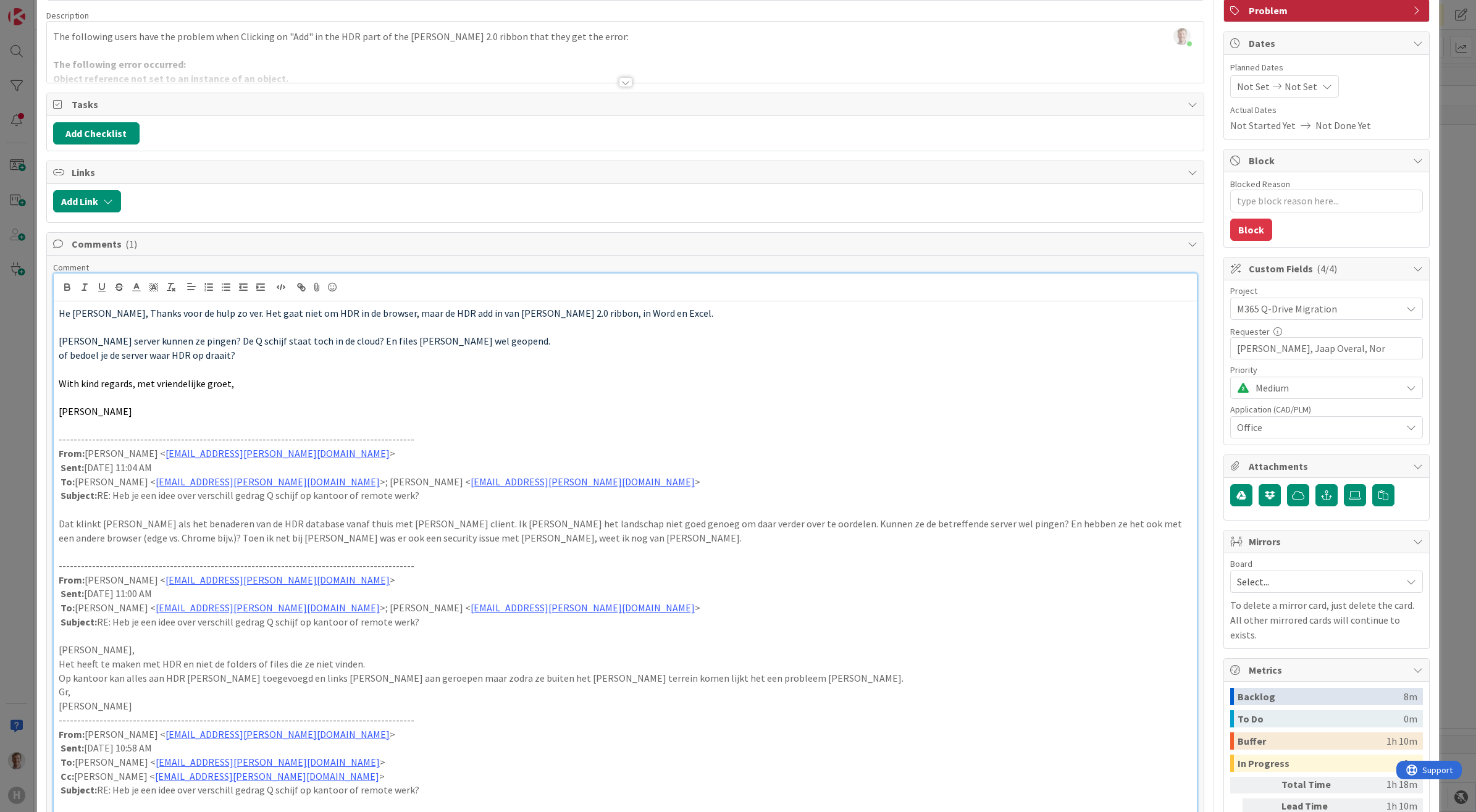
click at [127, 399] on p at bounding box center [625, 397] width 1134 height 14
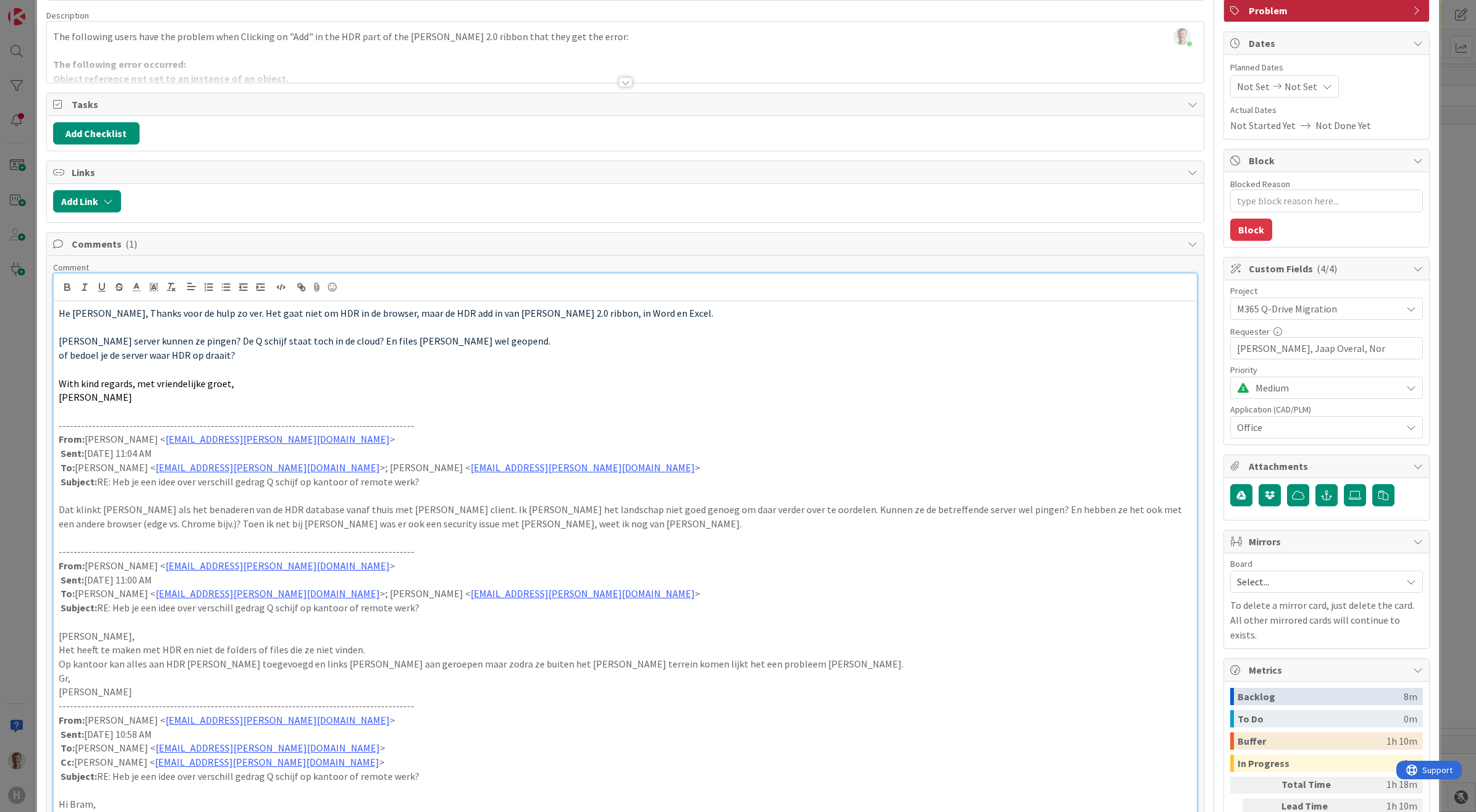
click at [87, 414] on p at bounding box center [625, 411] width 1134 height 14
click at [116, 366] on p at bounding box center [625, 369] width 1134 height 14
click at [103, 325] on p at bounding box center [625, 327] width 1134 height 14
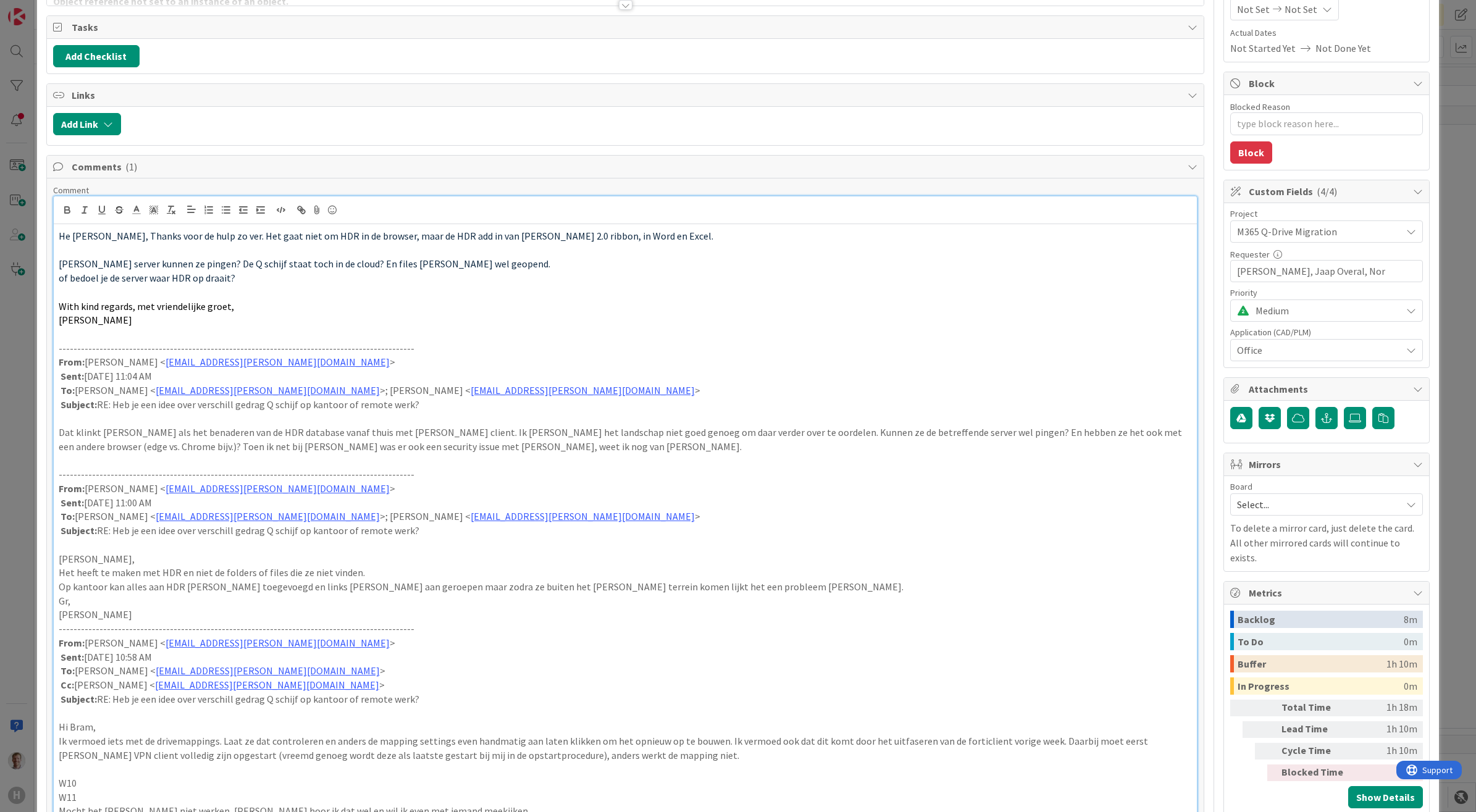
scroll to position [321, 0]
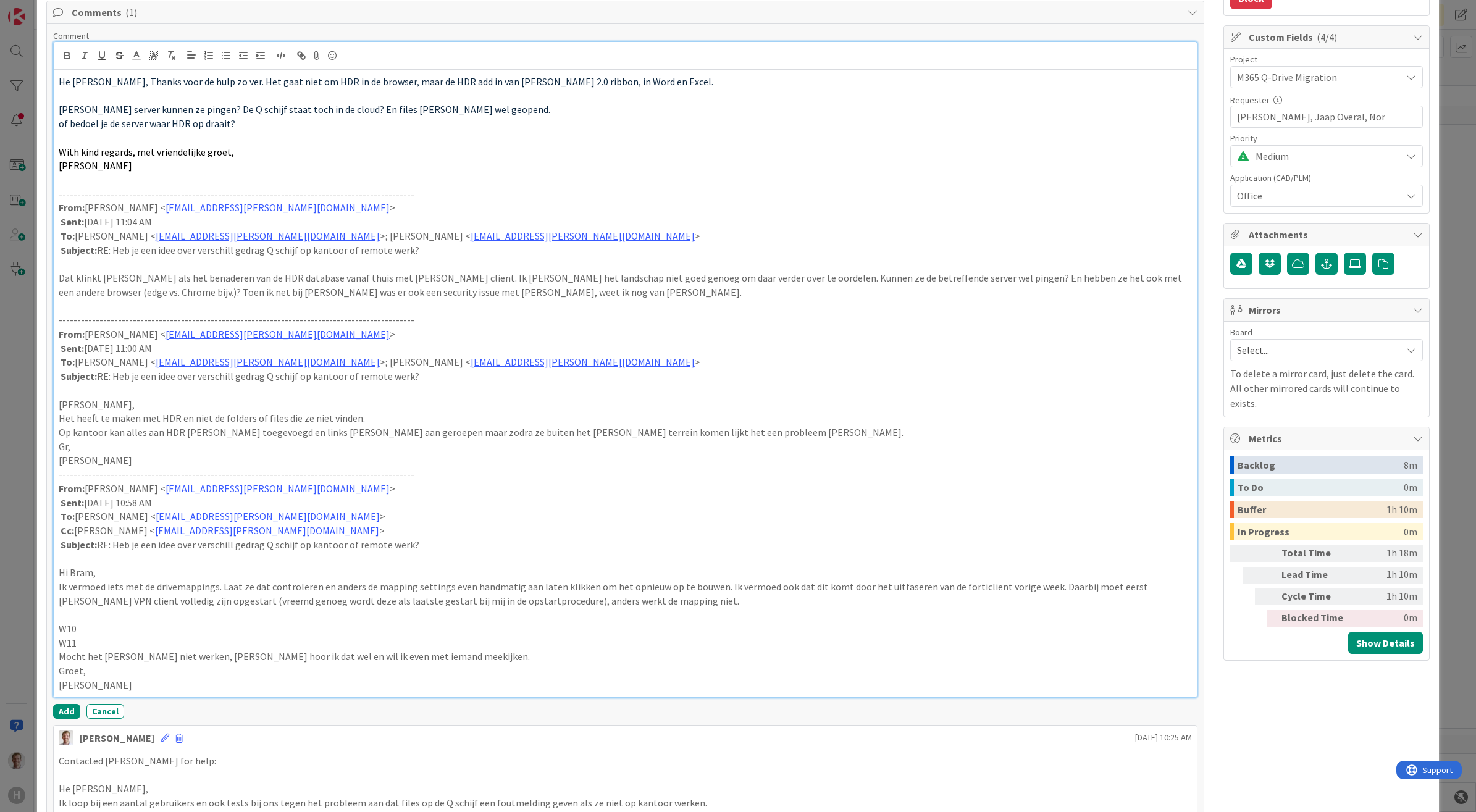
drag, startPoint x: 455, startPoint y: 543, endPoint x: 33, endPoint y: 479, distance: 426.8
click at [33, 479] on div "ID 1926 Team CAD/PLM Kanban Waiting Title 36 / 128 Remote work Q disk [PERSON_N…" at bounding box center [738, 406] width 1476 height 812
drag, startPoint x: 441, startPoint y: 378, endPoint x: 48, endPoint y: 317, distance: 397.7
click at [48, 317] on div "Comment He [PERSON_NAME], Thanks voor de hulp zo ver. Het gaat niet om HDR in d…" at bounding box center [626, 476] width 1157 height 904
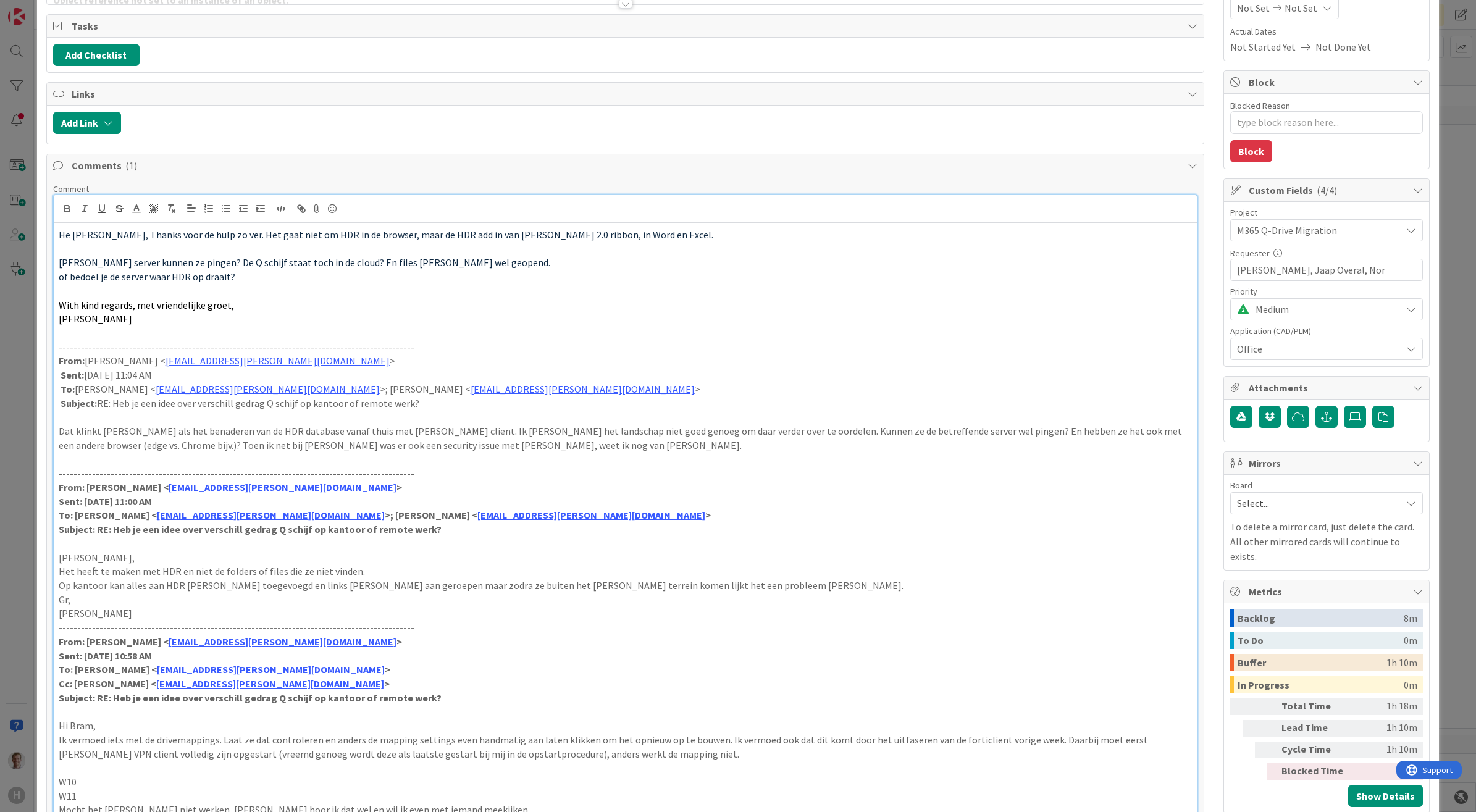
scroll to position [167, 0]
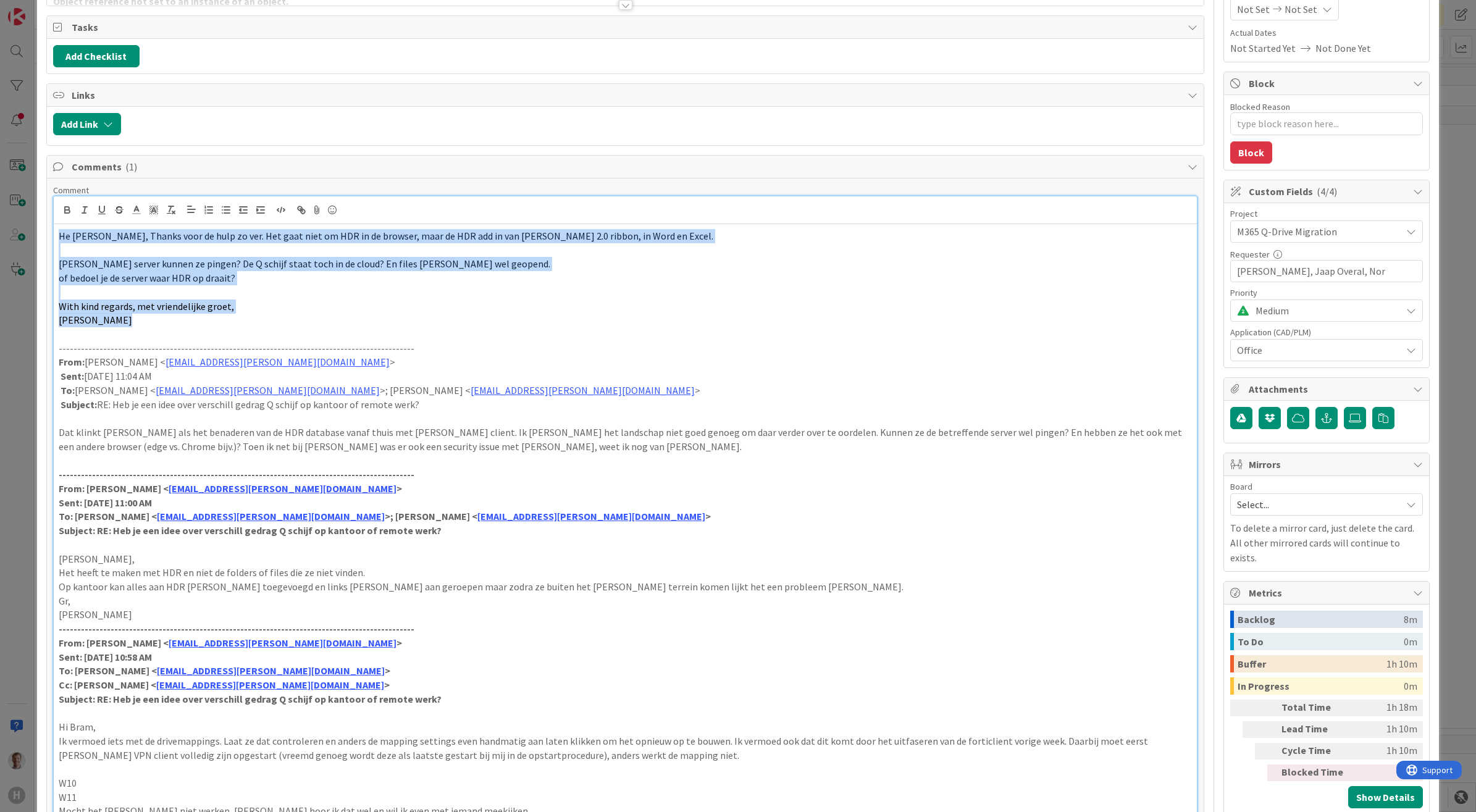
drag, startPoint x: 173, startPoint y: 325, endPoint x: 42, endPoint y: 233, distance: 160.1
click at [42, 233] on div "ID 1926 Team CAD/PLM Kanban Waiting Title 36 / 128 Remote work Q disk [PERSON_N…" at bounding box center [738, 648] width 1403 height 1596
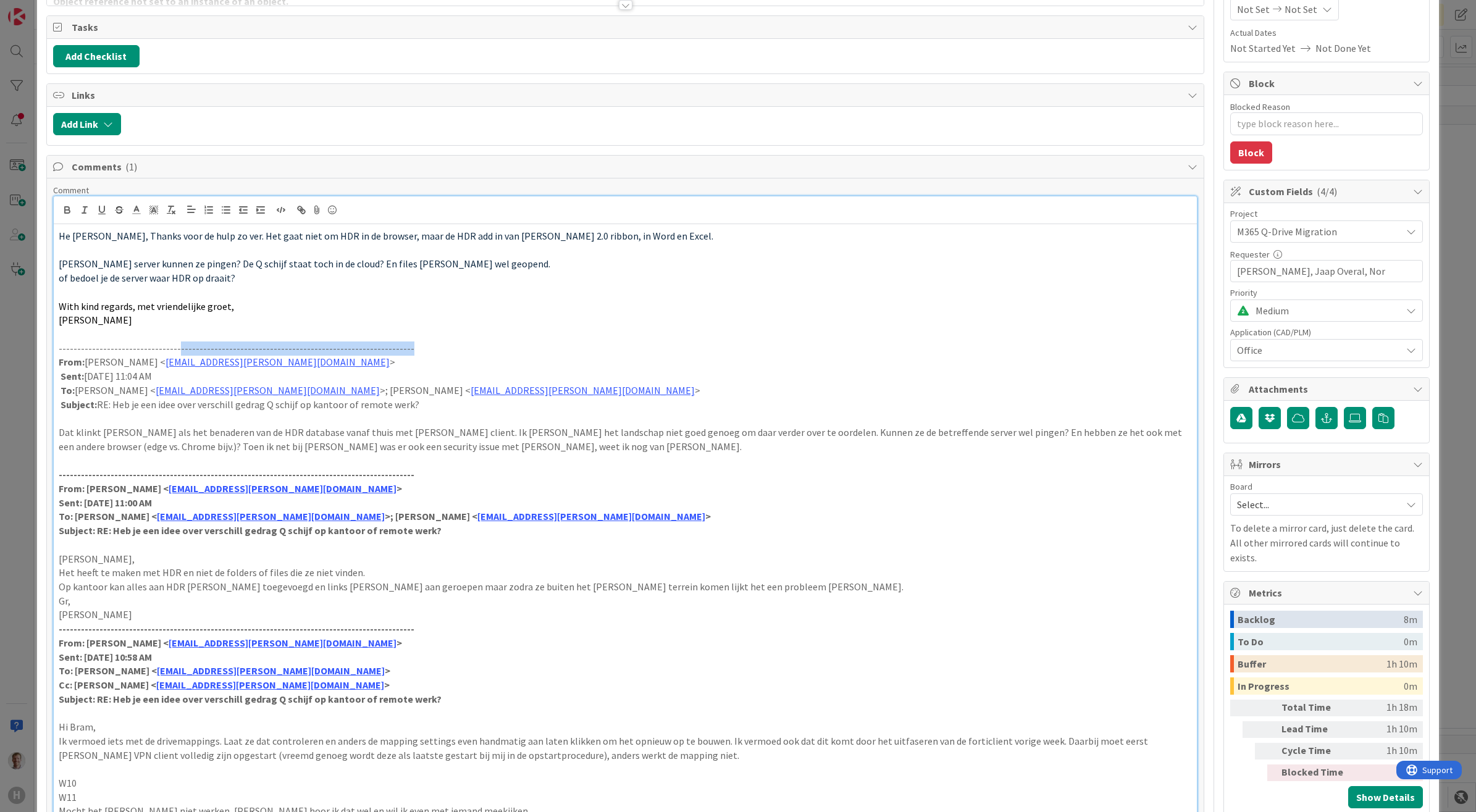
drag, startPoint x: 381, startPoint y: 347, endPoint x: 159, endPoint y: 346, distance: 222.0
click at [159, 346] on p "-------------------------------------------------------------------------------…" at bounding box center [625, 348] width 1134 height 14
drag, startPoint x: 445, startPoint y: 412, endPoint x: 44, endPoint y: 347, distance: 406.2
click at [44, 347] on div "ID 1926 Team CAD/PLM Kanban Waiting Title 36 / 128 Remote work Q disk [PERSON_N…" at bounding box center [738, 648] width 1403 height 1596
click at [523, 330] on p at bounding box center [625, 334] width 1134 height 14
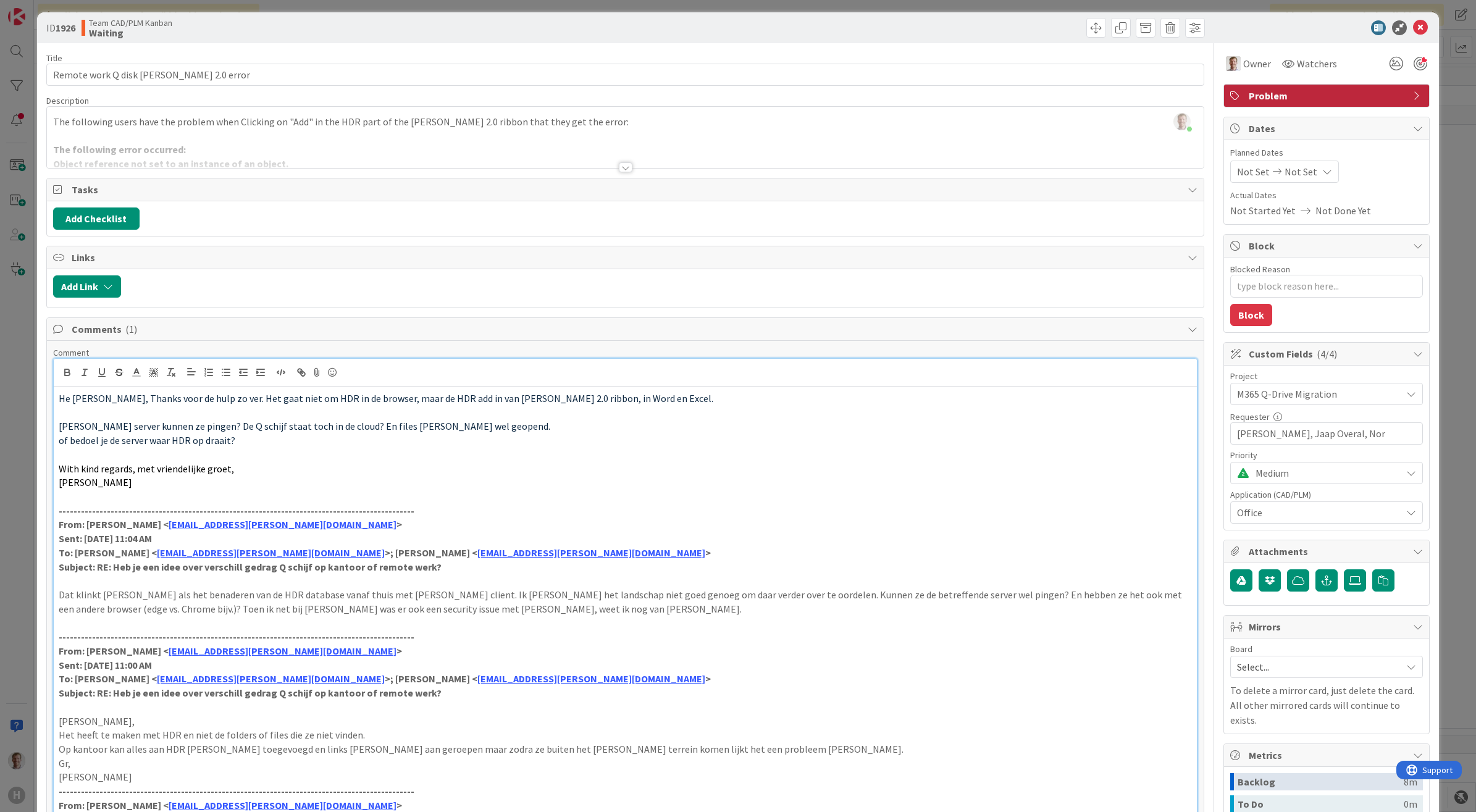
scroll to position [0, 0]
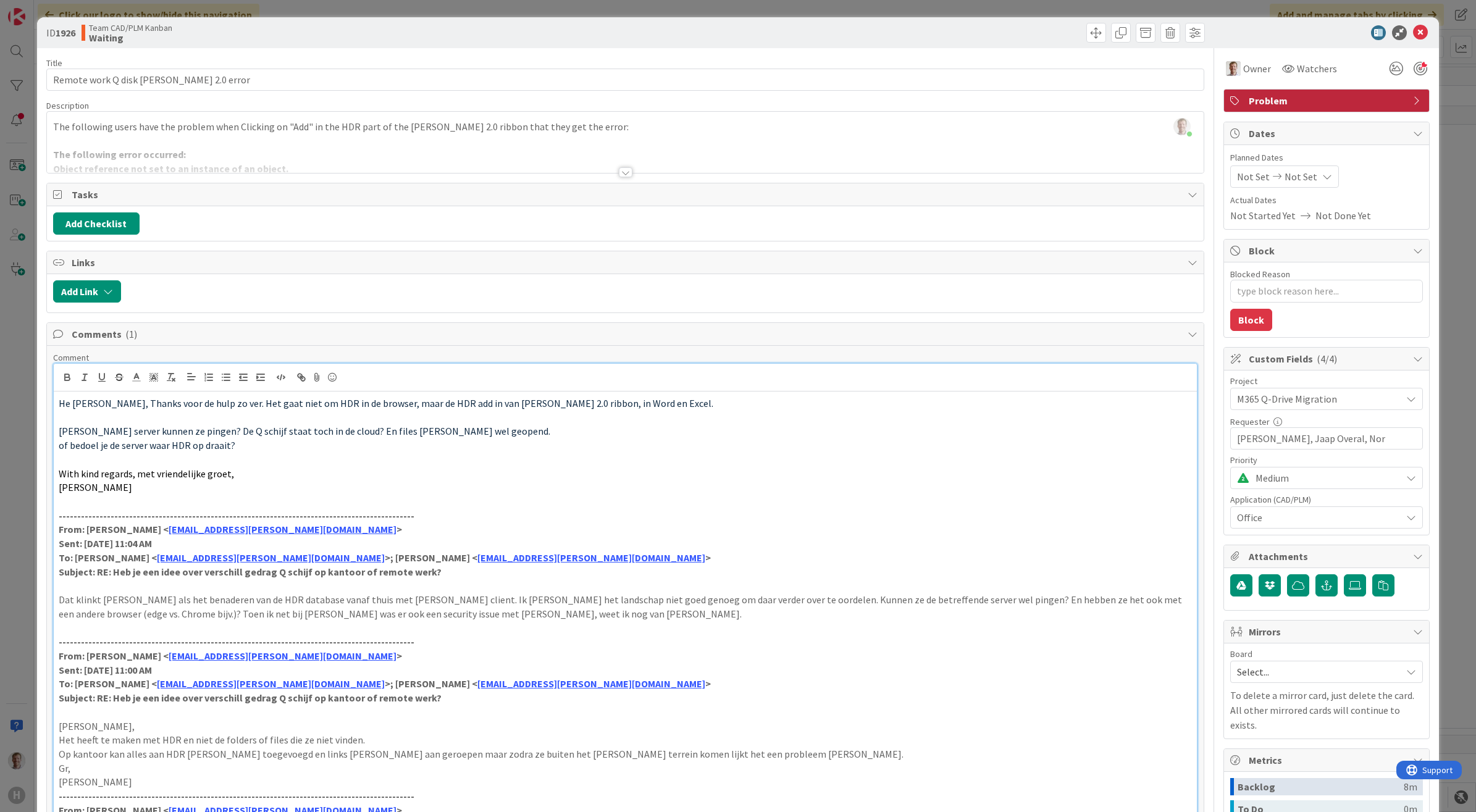
click at [561, 488] on p "[PERSON_NAME]" at bounding box center [625, 487] width 1134 height 14
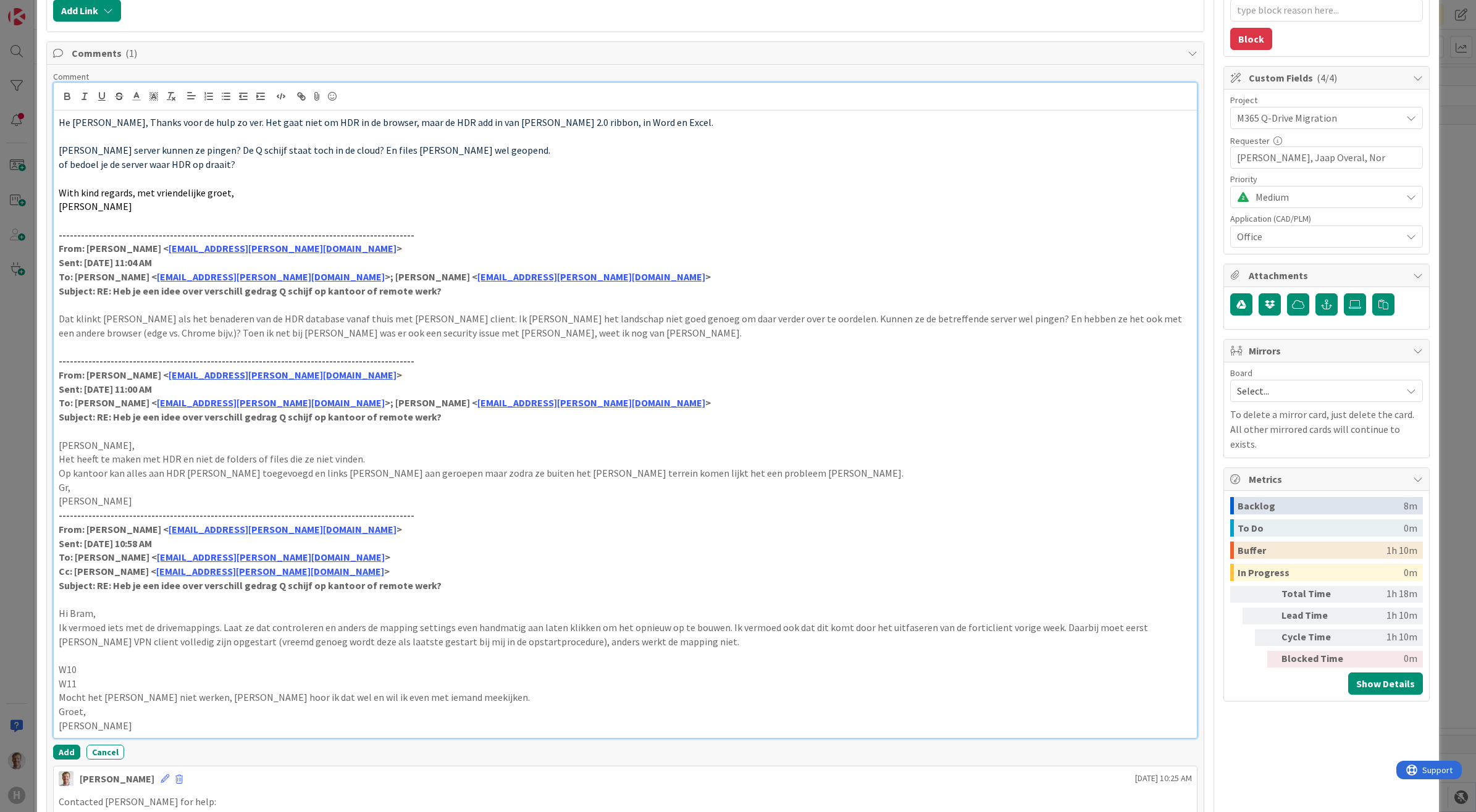
scroll to position [309, 0]
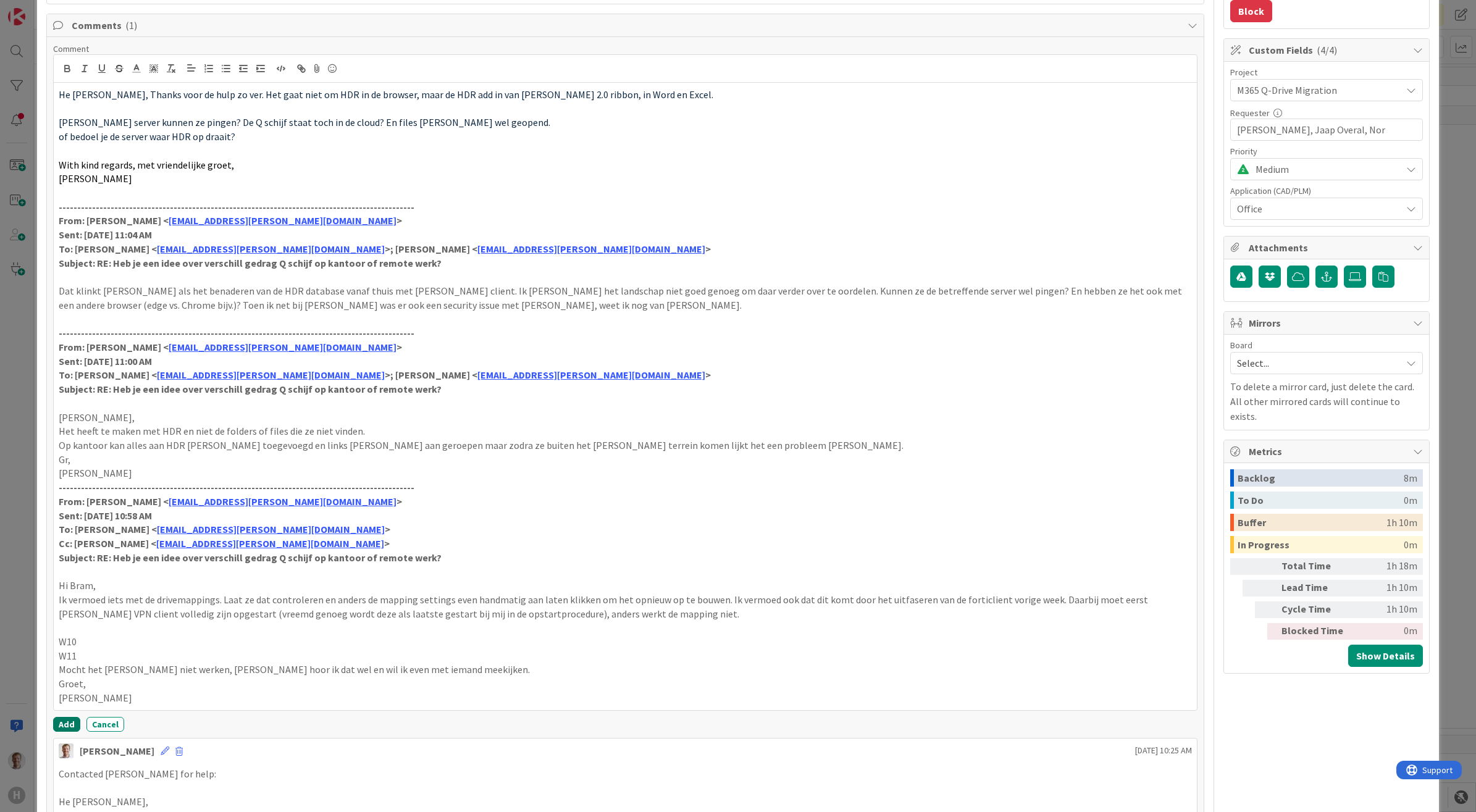
click at [66, 720] on button "Add" at bounding box center [67, 724] width 27 height 15
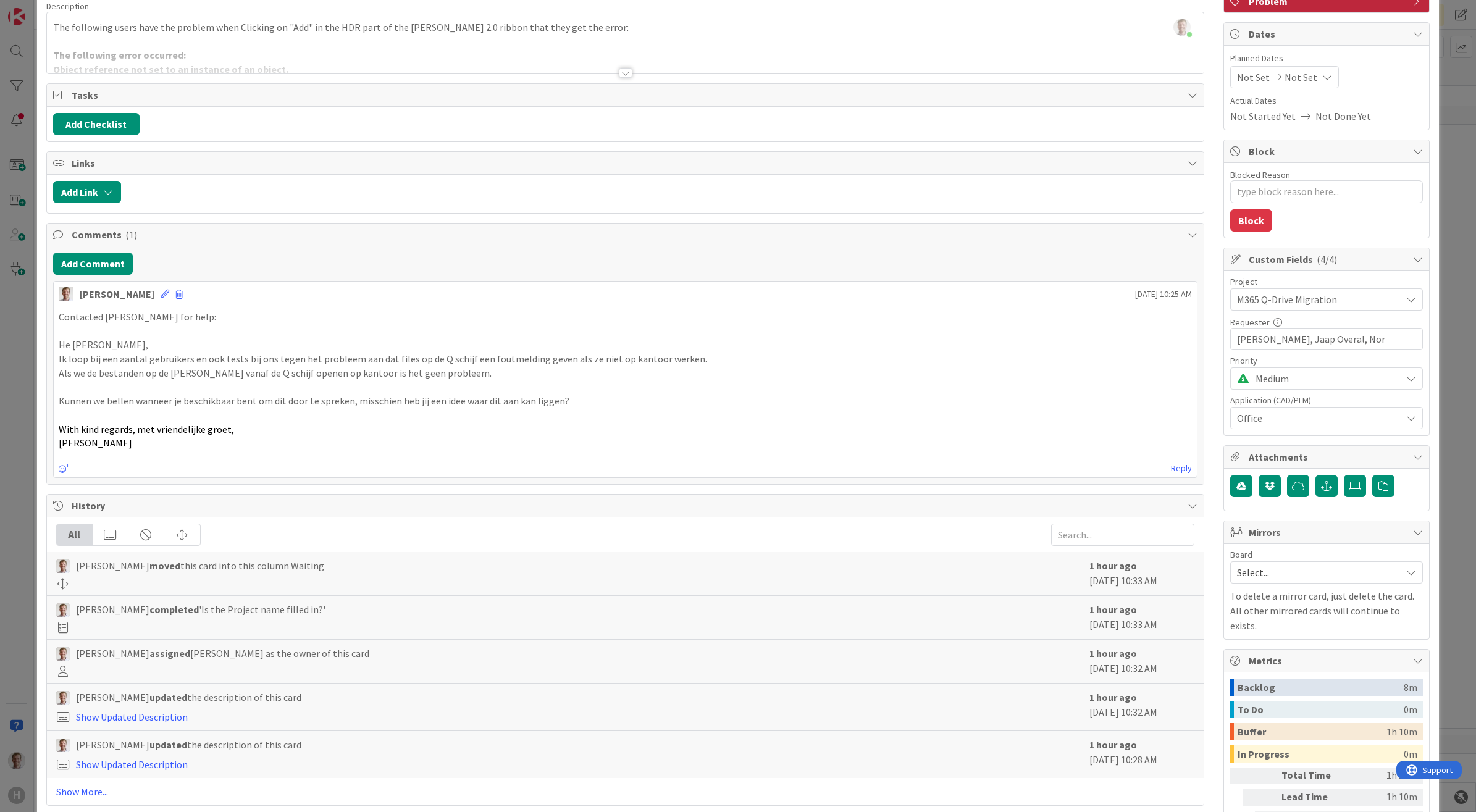
scroll to position [0, 0]
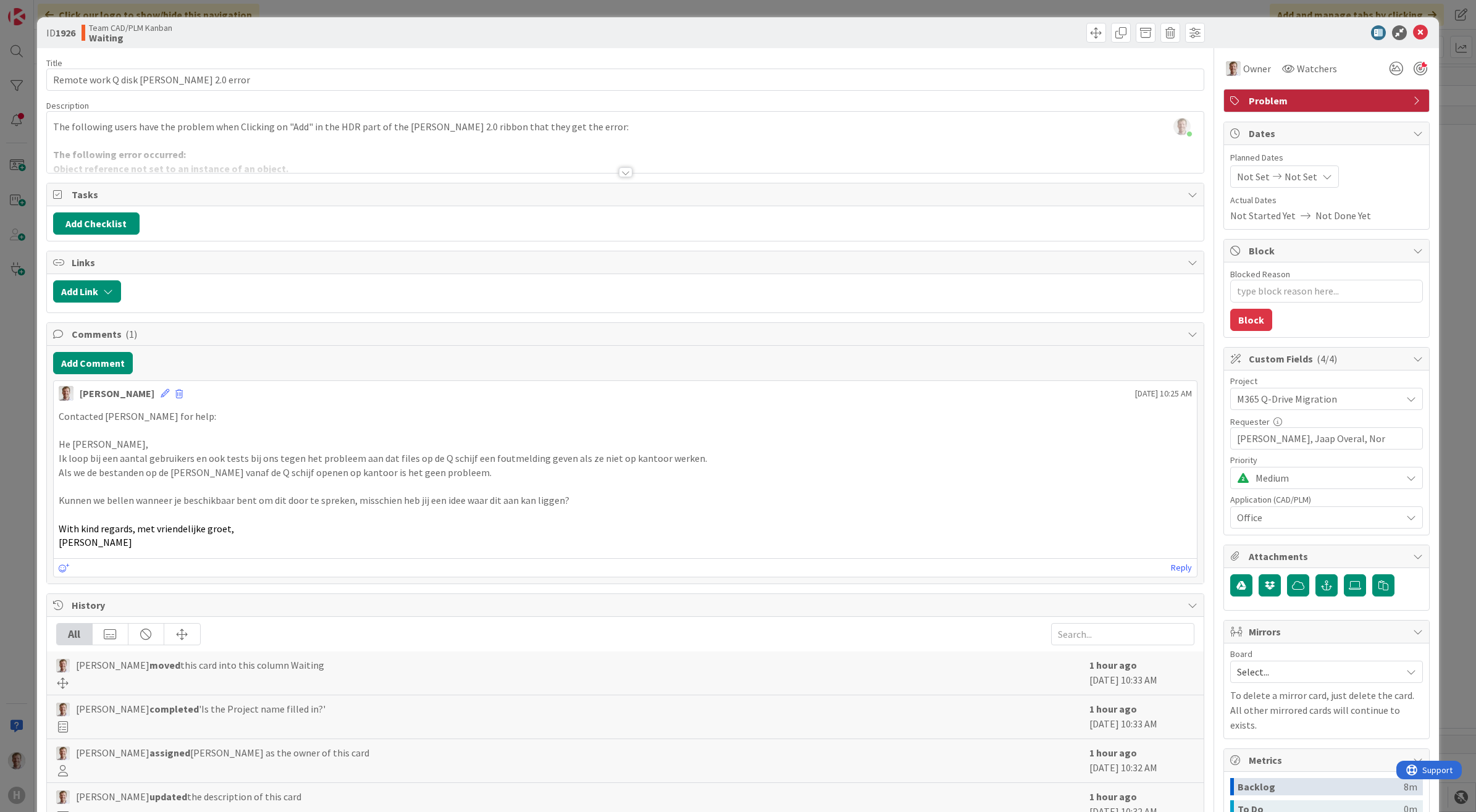
type textarea "x"
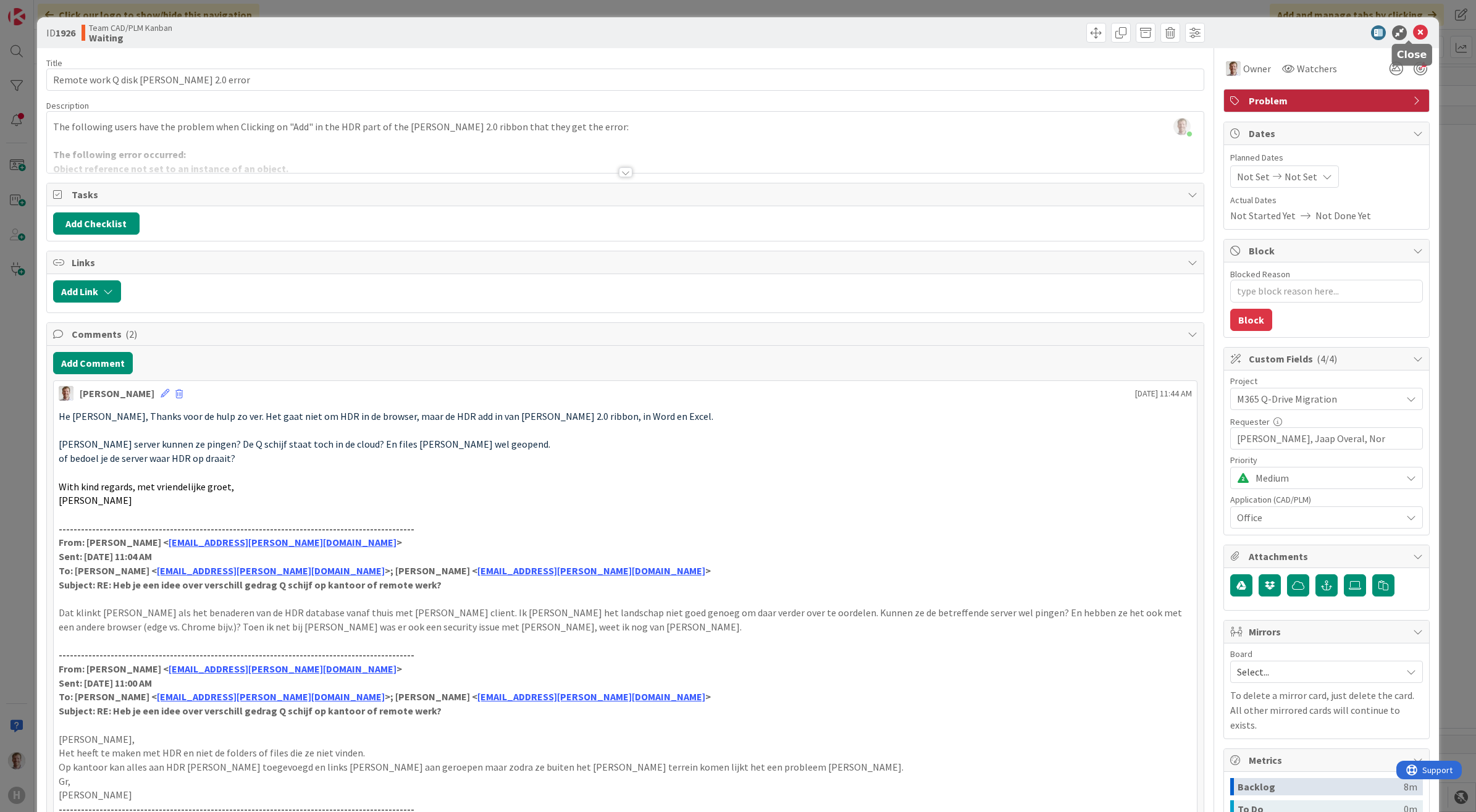
click at [1413, 35] on icon at bounding box center [1421, 33] width 15 height 15
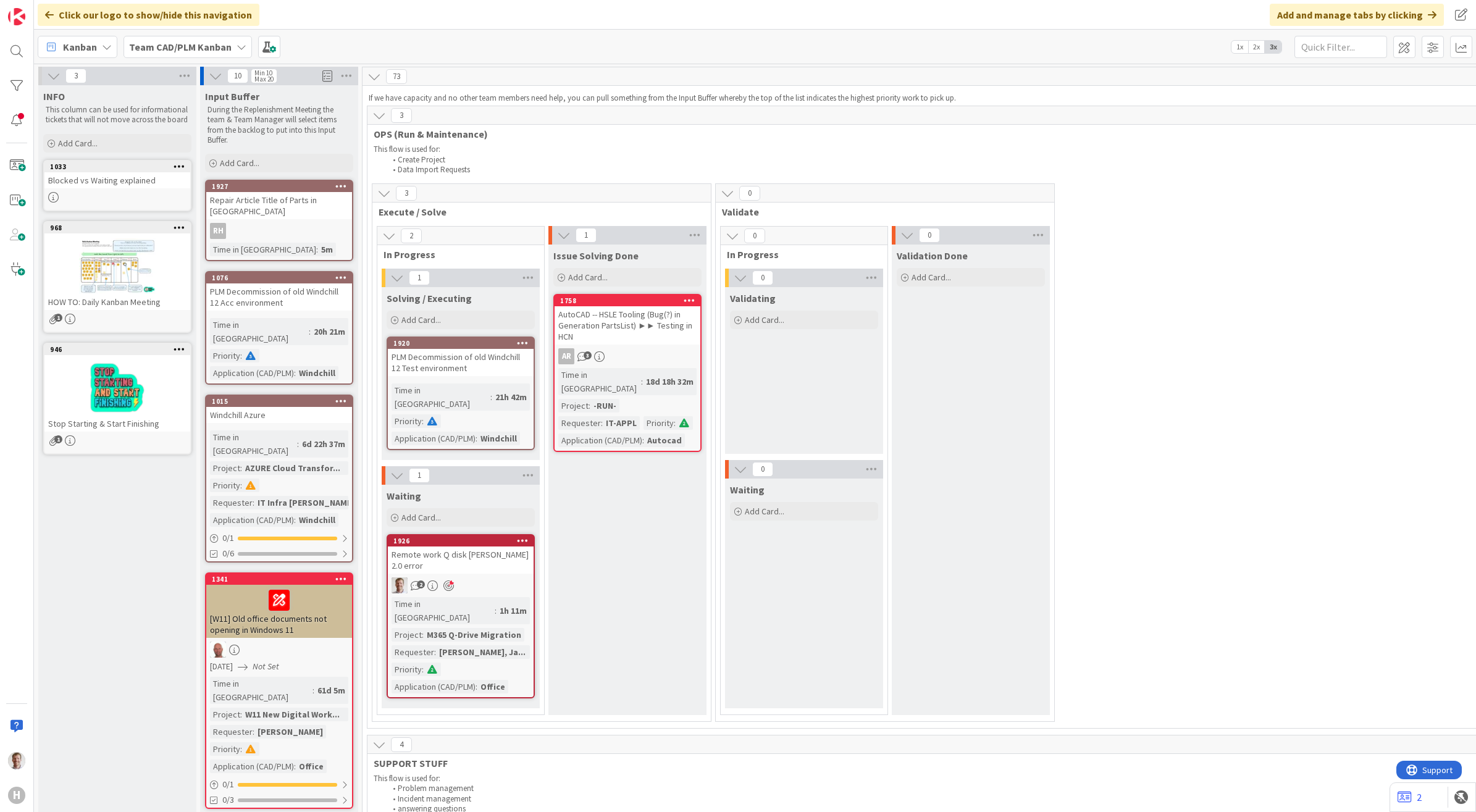
click at [1185, 211] on div "3 Execute / Solve 2 In Progress 1 Solving / Executing Add Card... 1920 PLM Deco…" at bounding box center [1399, 455] width 2060 height 545
